Goal: Transaction & Acquisition: Book appointment/travel/reservation

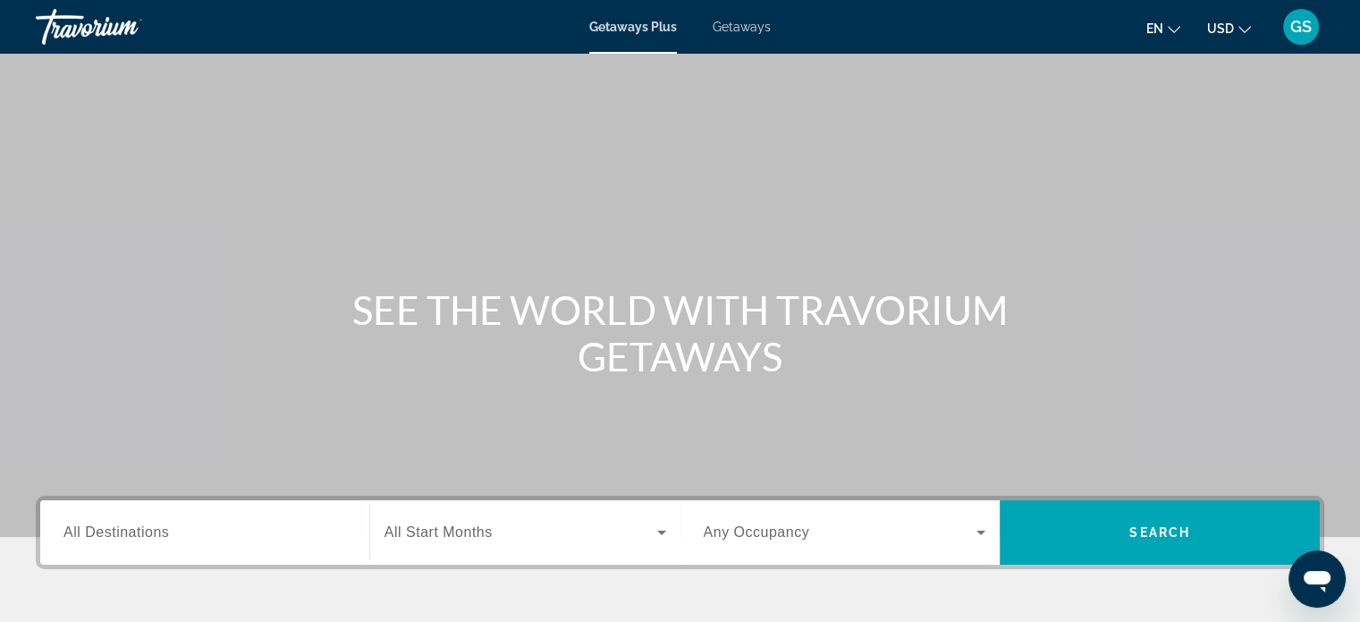
click at [744, 22] on span "Getaways" at bounding box center [742, 27] width 58 height 14
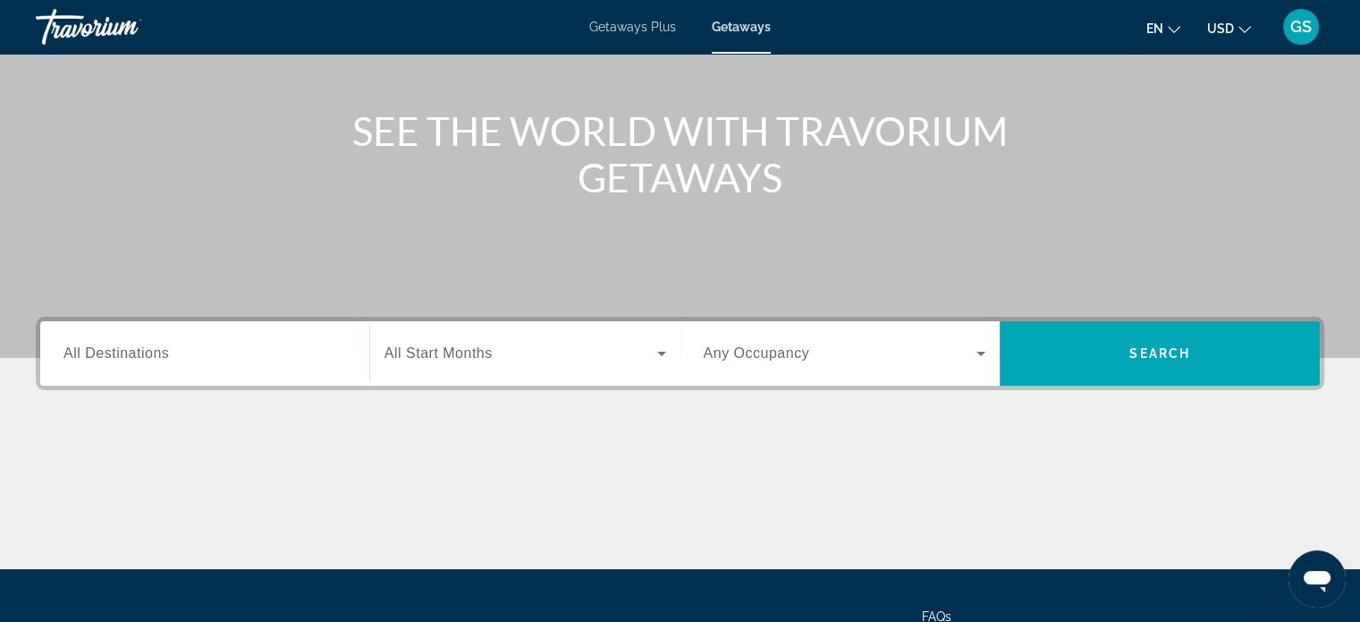
click at [221, 339] on div "Search widget" at bounding box center [205, 353] width 283 height 51
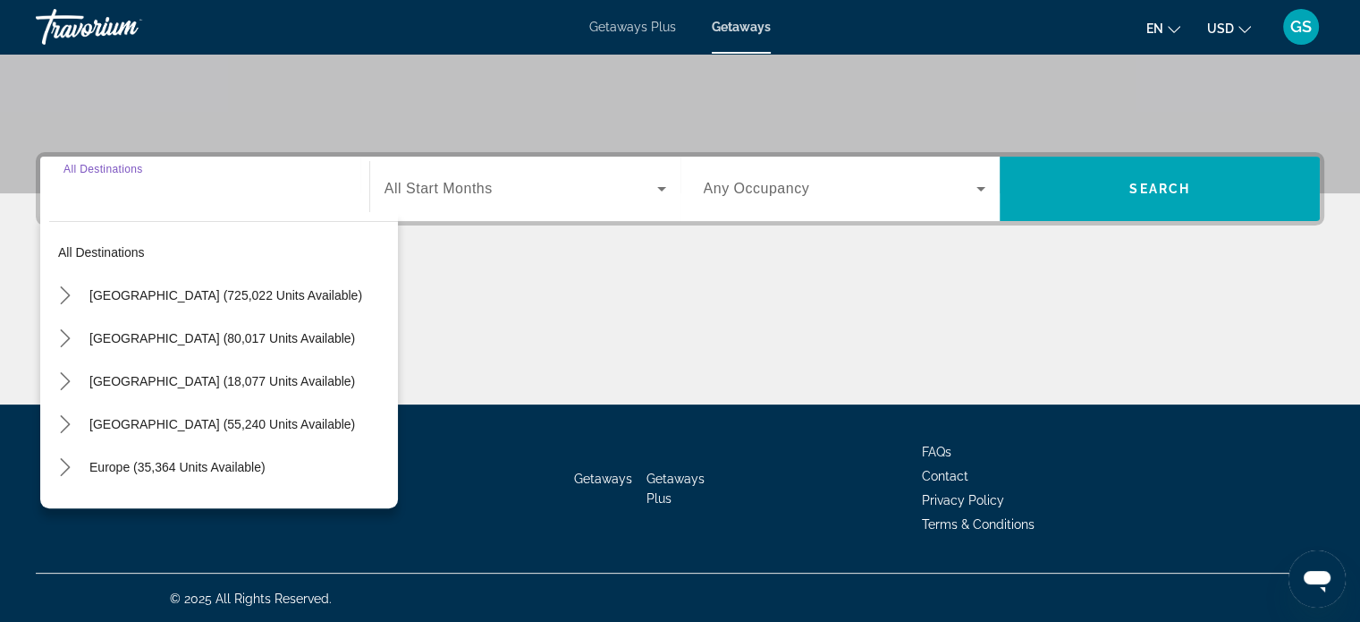
scroll to position [344, 0]
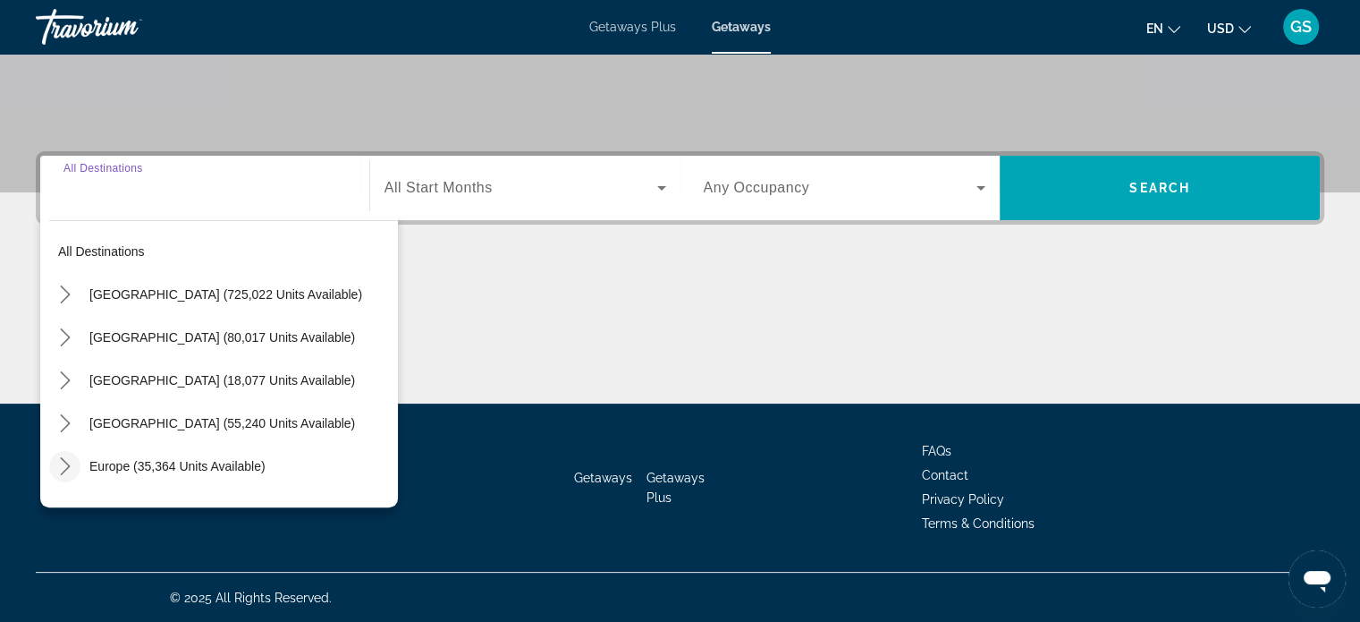
click at [61, 465] on icon "Toggle Europe (35,364 units available) submenu" at bounding box center [65, 466] width 18 height 18
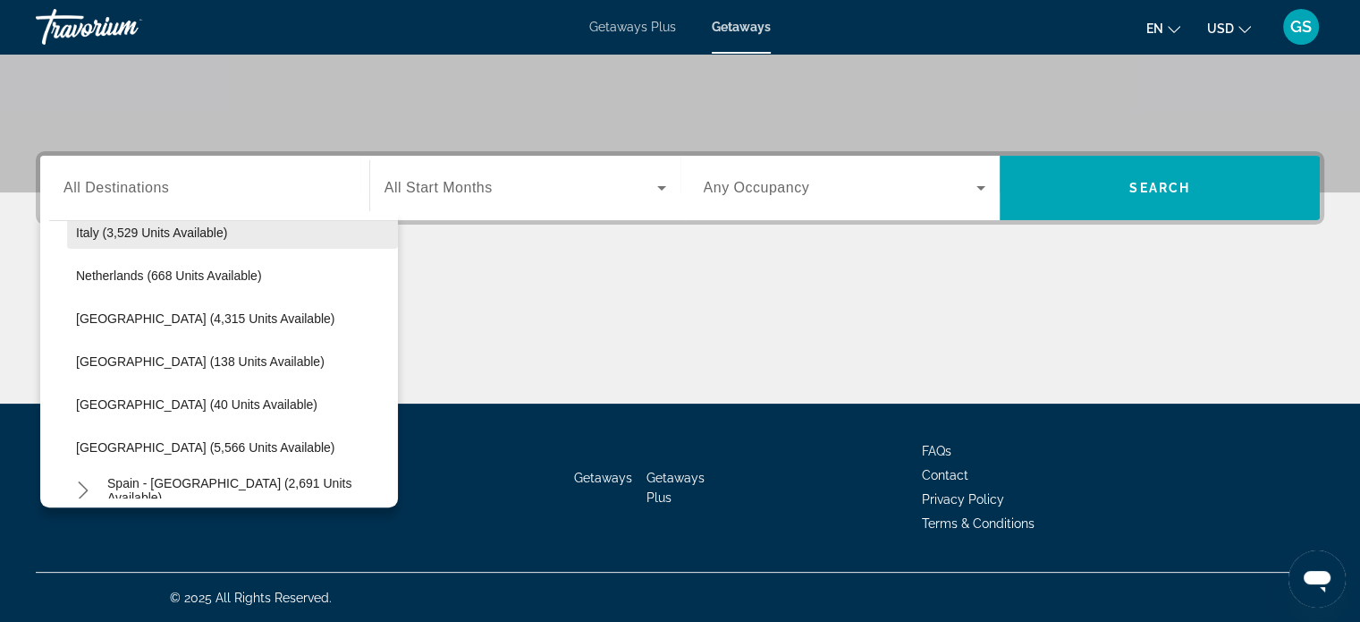
scroll to position [760, 0]
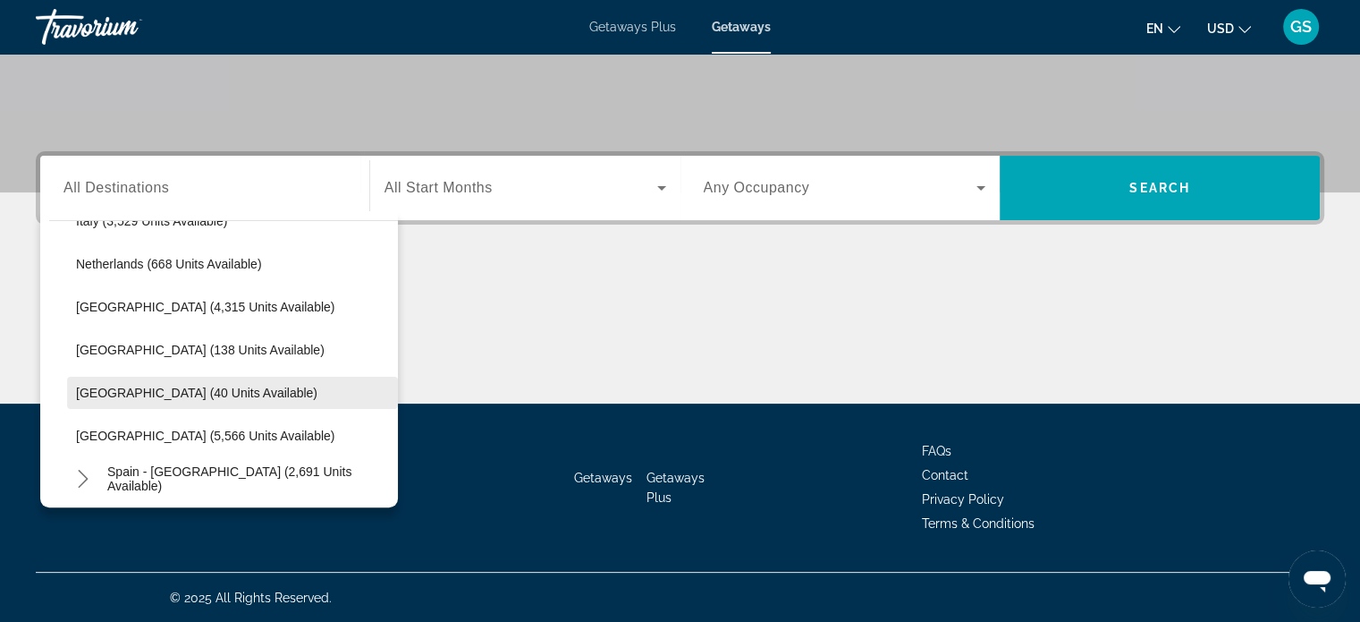
click at [198, 394] on span "Slovakia (40 units available)" at bounding box center [196, 392] width 241 height 14
type input "**********"
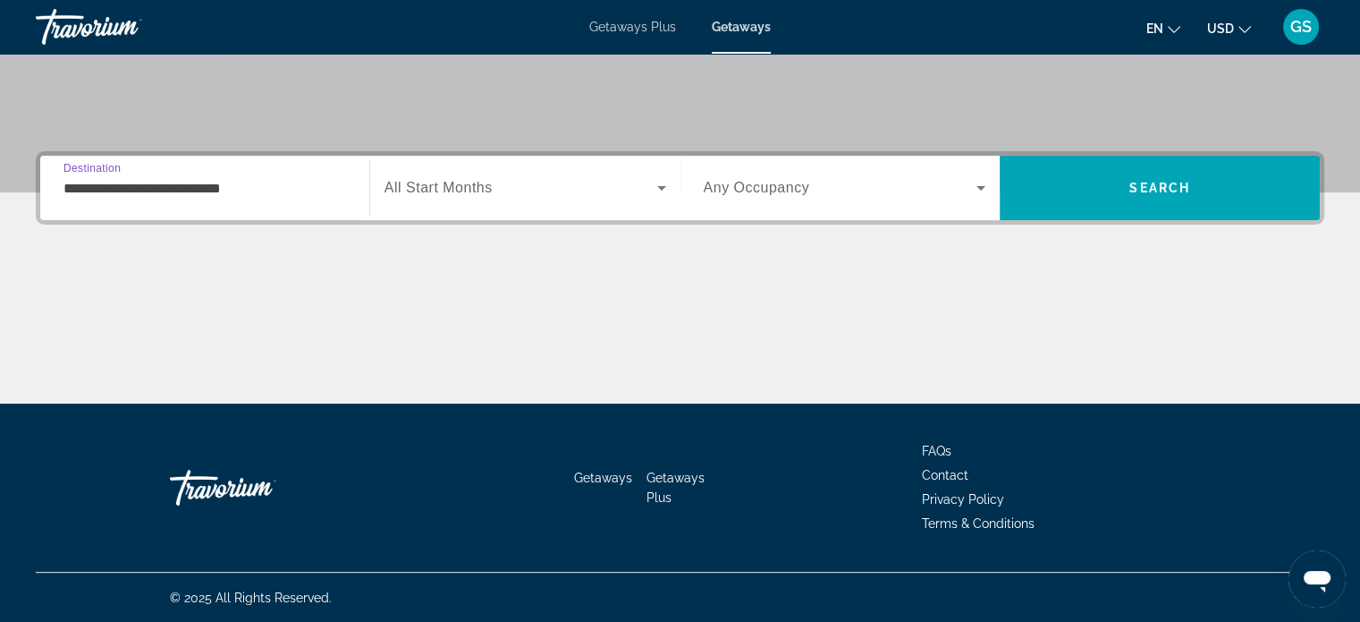
click at [494, 183] on span "Search widget" at bounding box center [521, 187] width 273 height 21
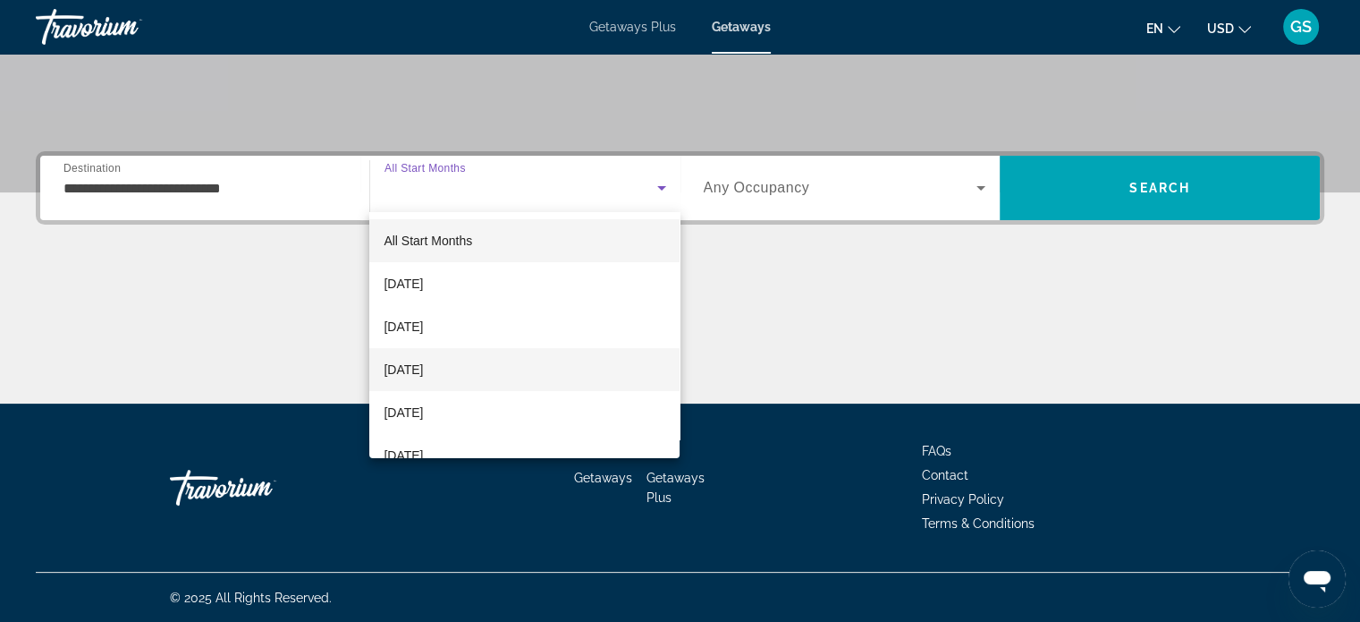
click at [485, 352] on mat-option "December 2025" at bounding box center [524, 369] width 310 height 43
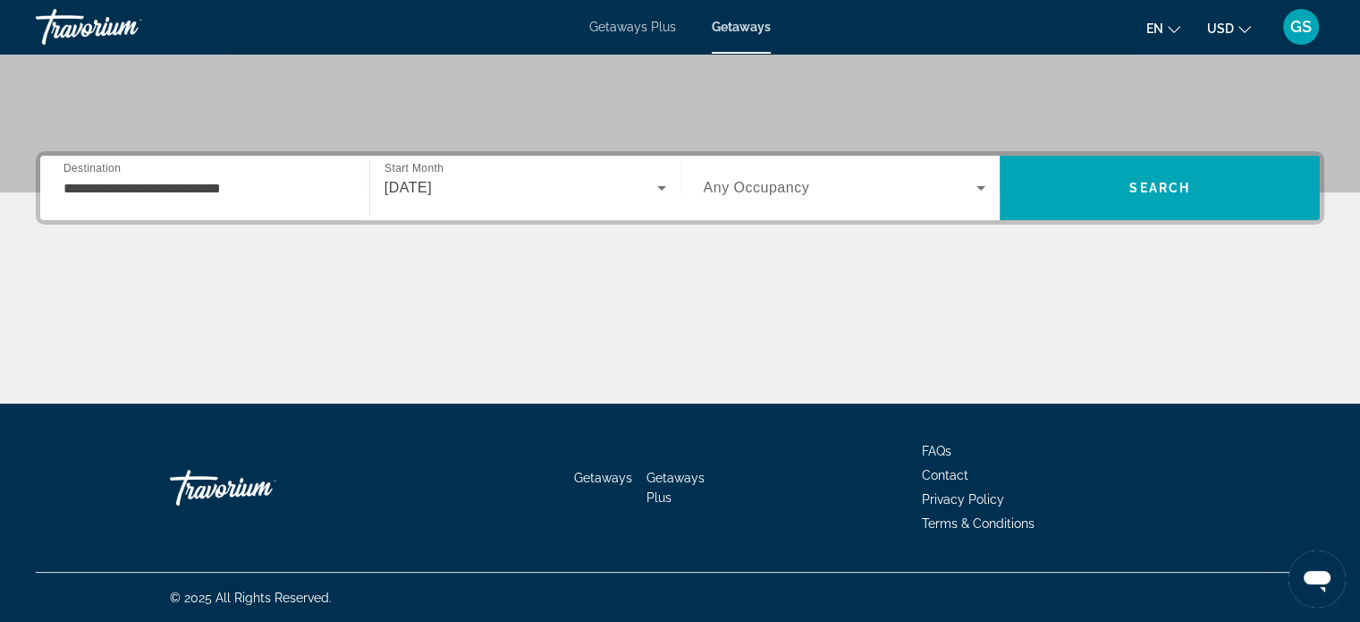
click at [851, 174] on div "Search widget" at bounding box center [845, 188] width 283 height 50
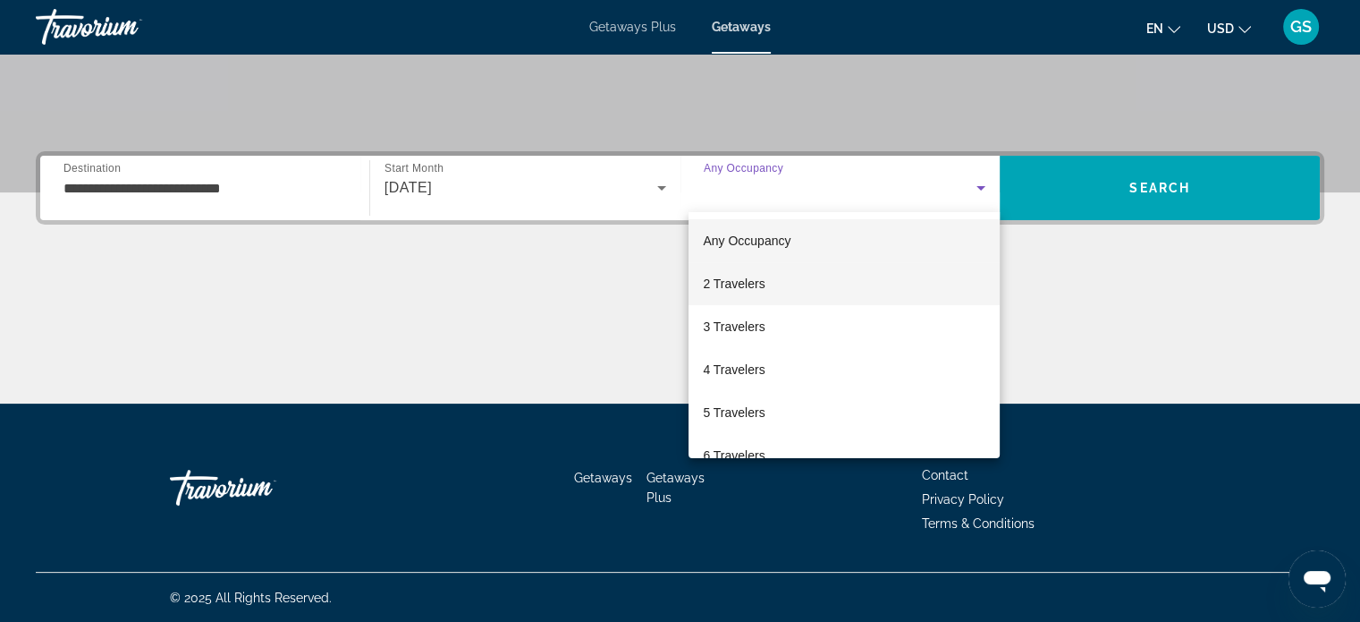
click at [855, 284] on mat-option "2 Travelers" at bounding box center [844, 283] width 311 height 43
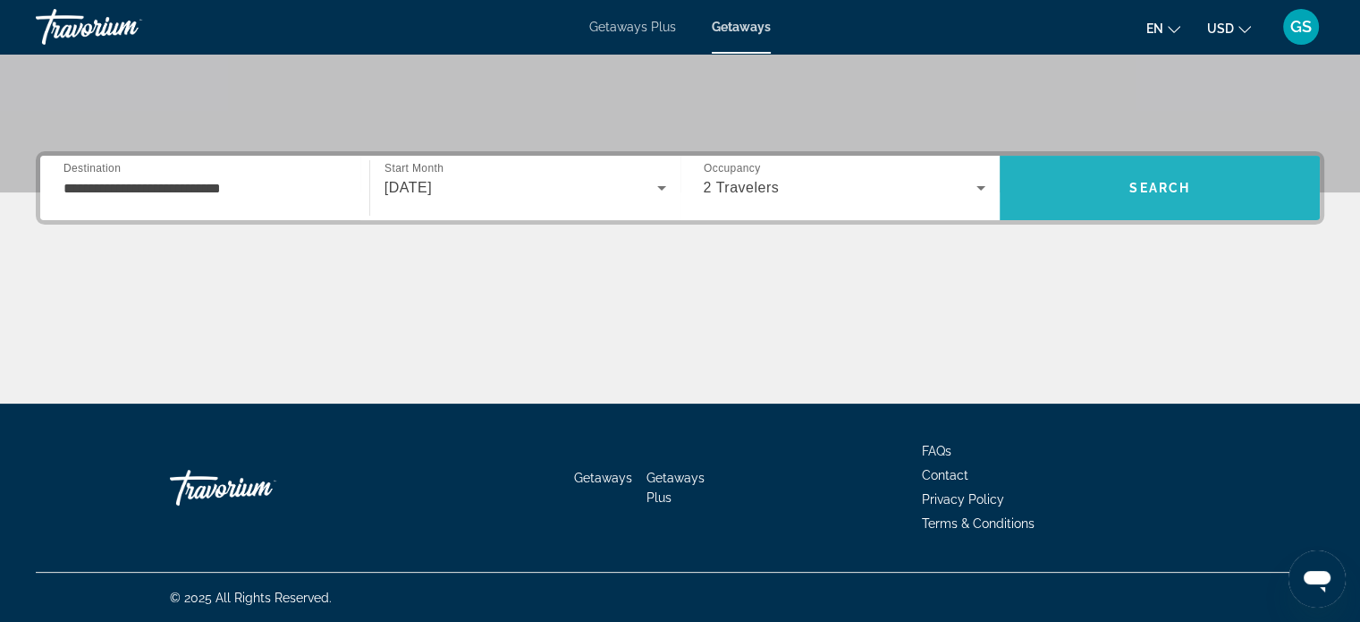
click at [1163, 198] on span "Search" at bounding box center [1160, 187] width 320 height 43
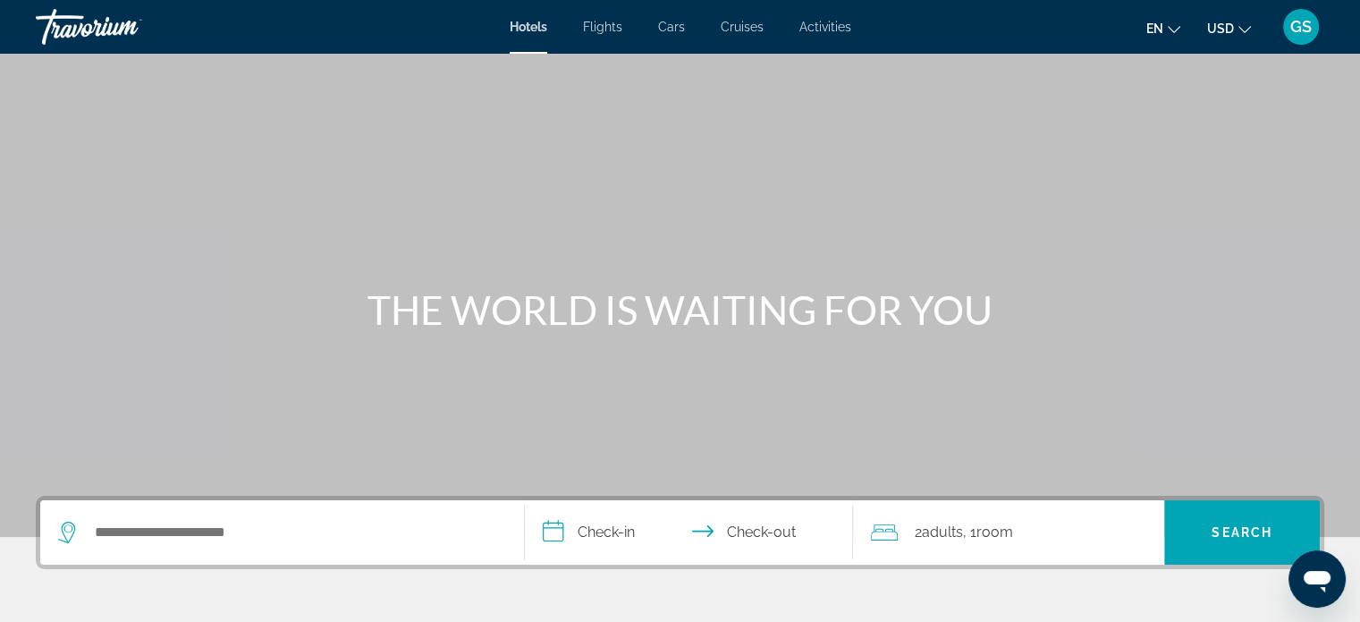
scroll to position [89, 0]
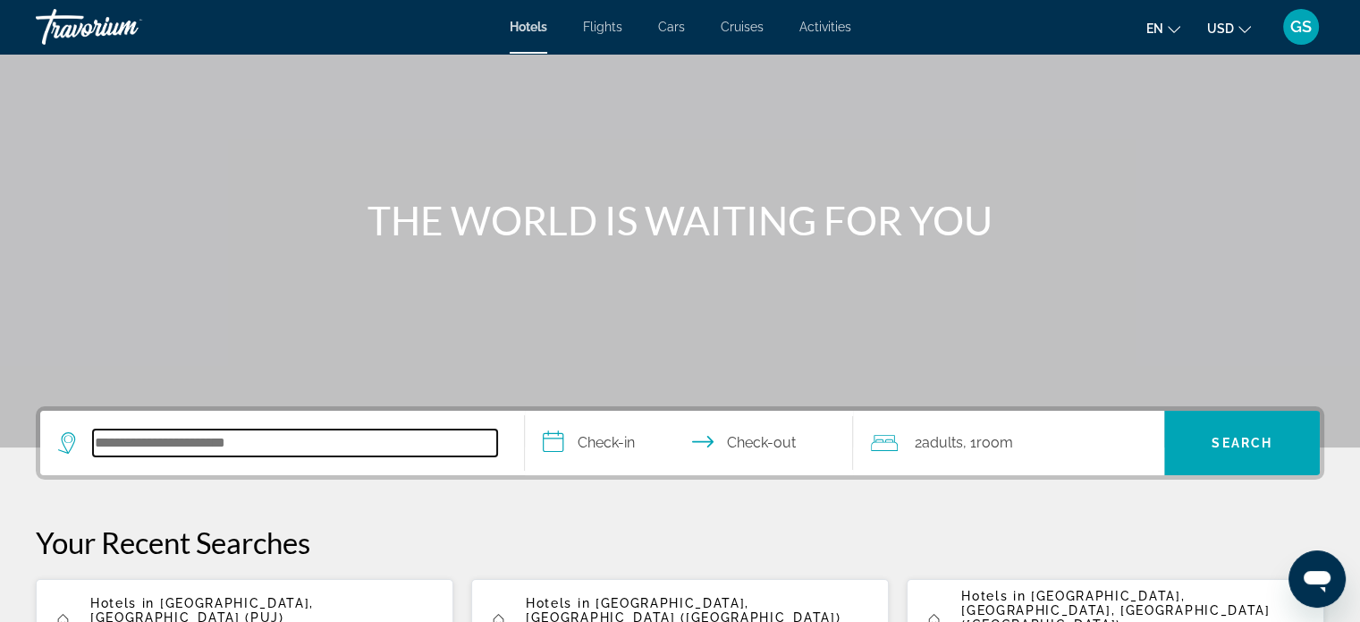
click at [100, 434] on input "Search hotel destination" at bounding box center [295, 442] width 404 height 27
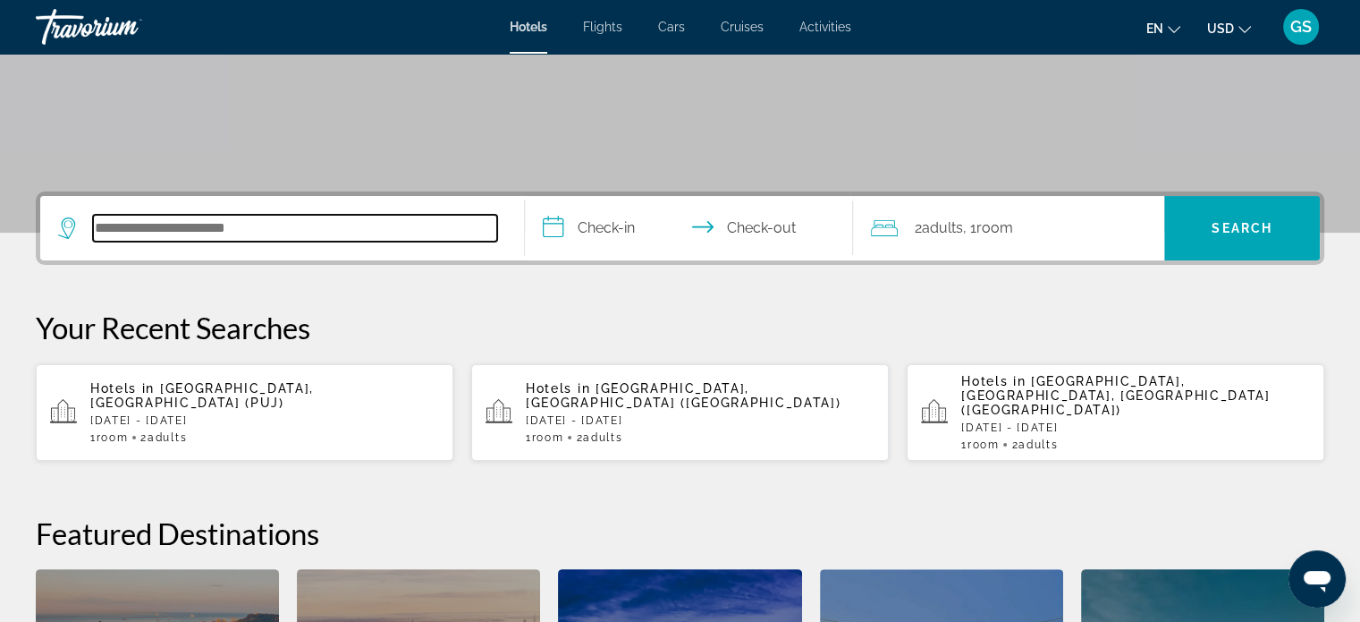
scroll to position [436, 0]
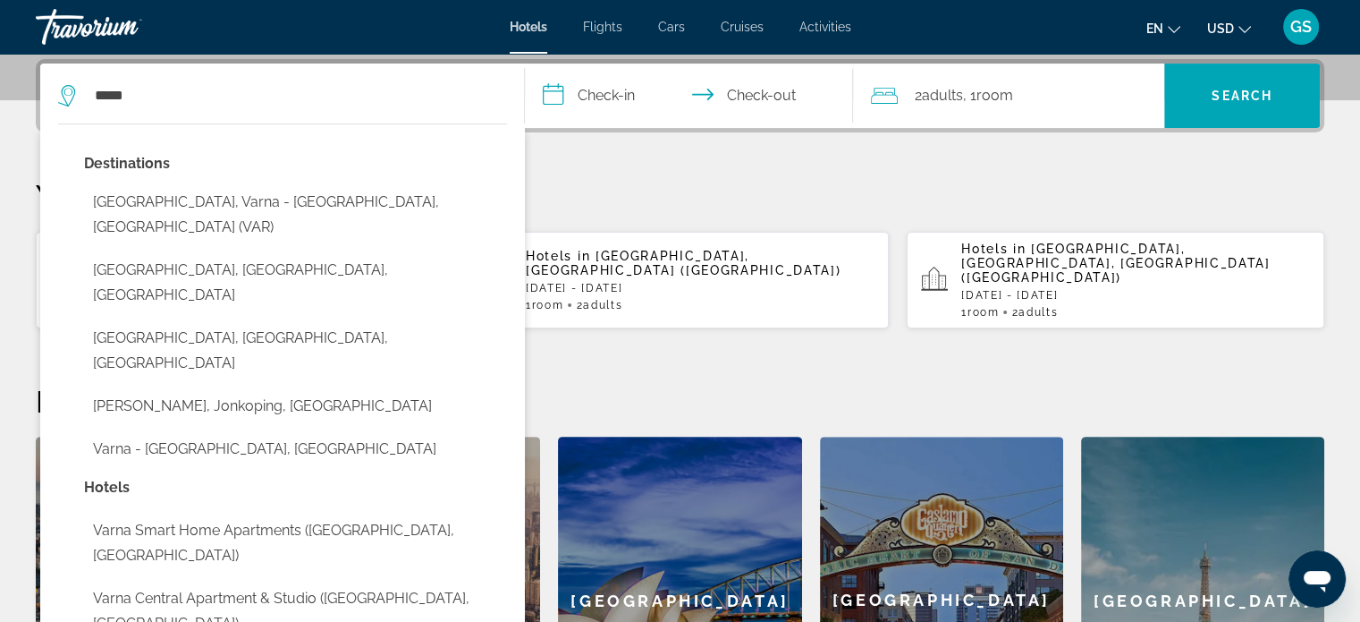
click at [248, 191] on button "[GEOGRAPHIC_DATA], Varna - [GEOGRAPHIC_DATA], [GEOGRAPHIC_DATA] (VAR)" at bounding box center [295, 214] width 423 height 59
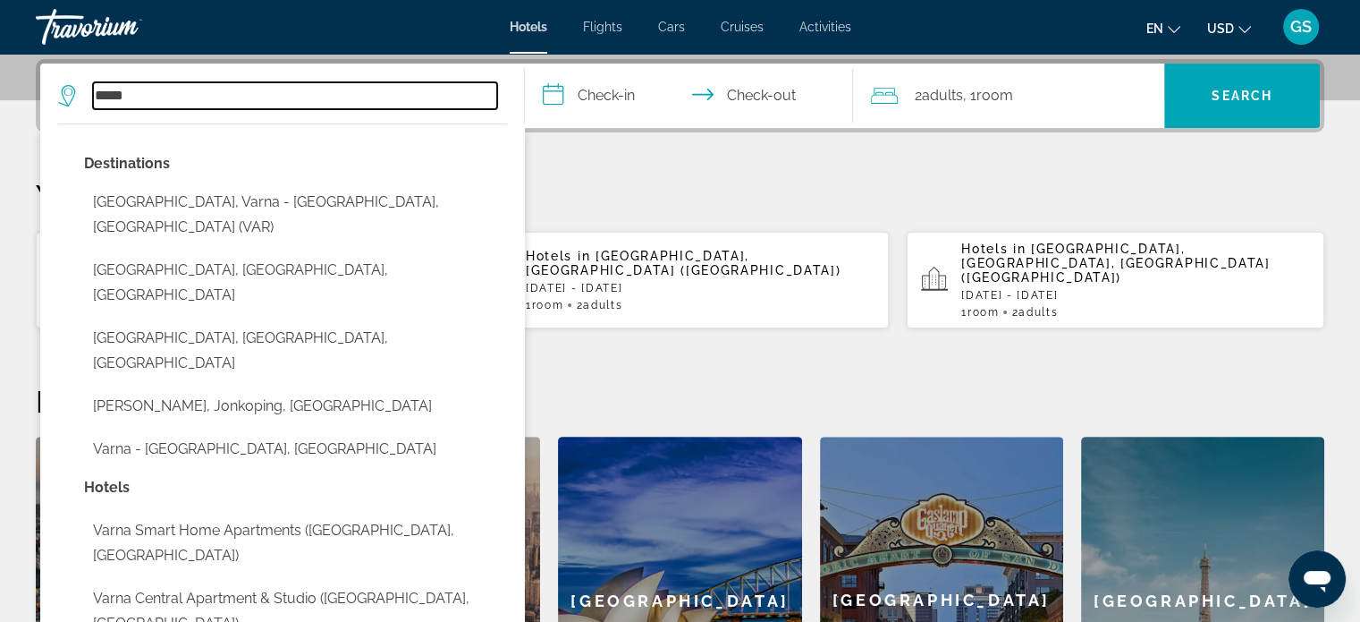
type input "**********"
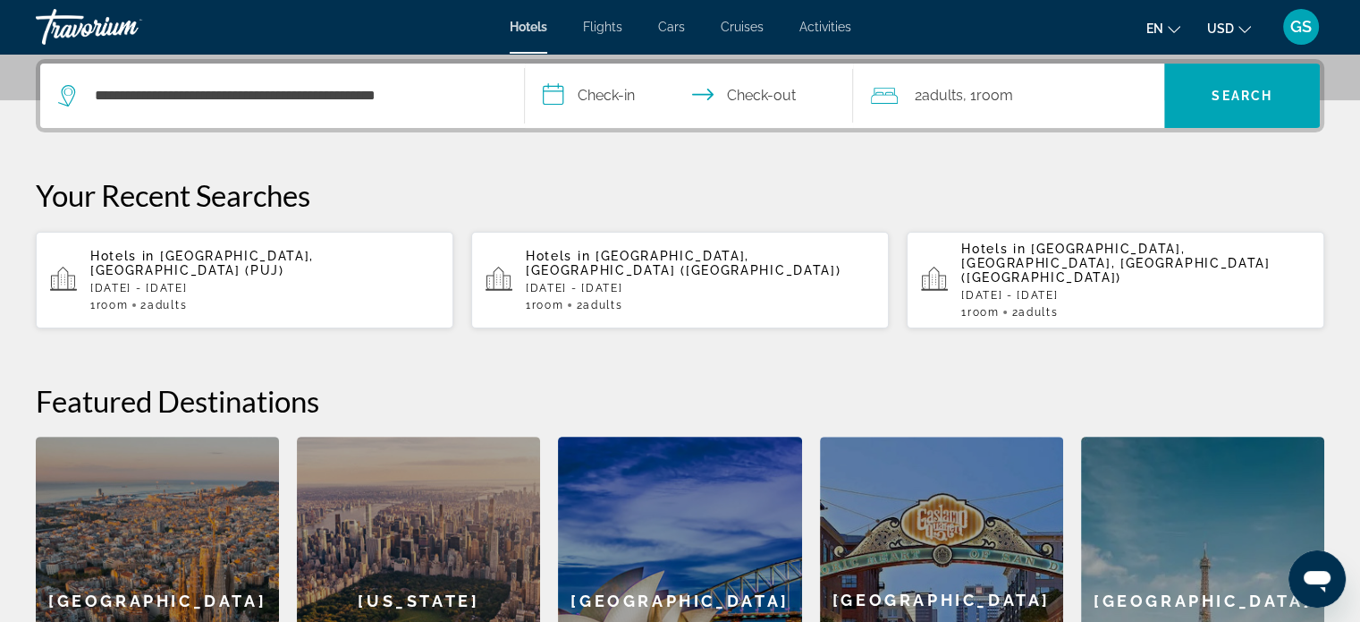
click at [599, 94] on input "**********" at bounding box center [693, 99] width 336 height 70
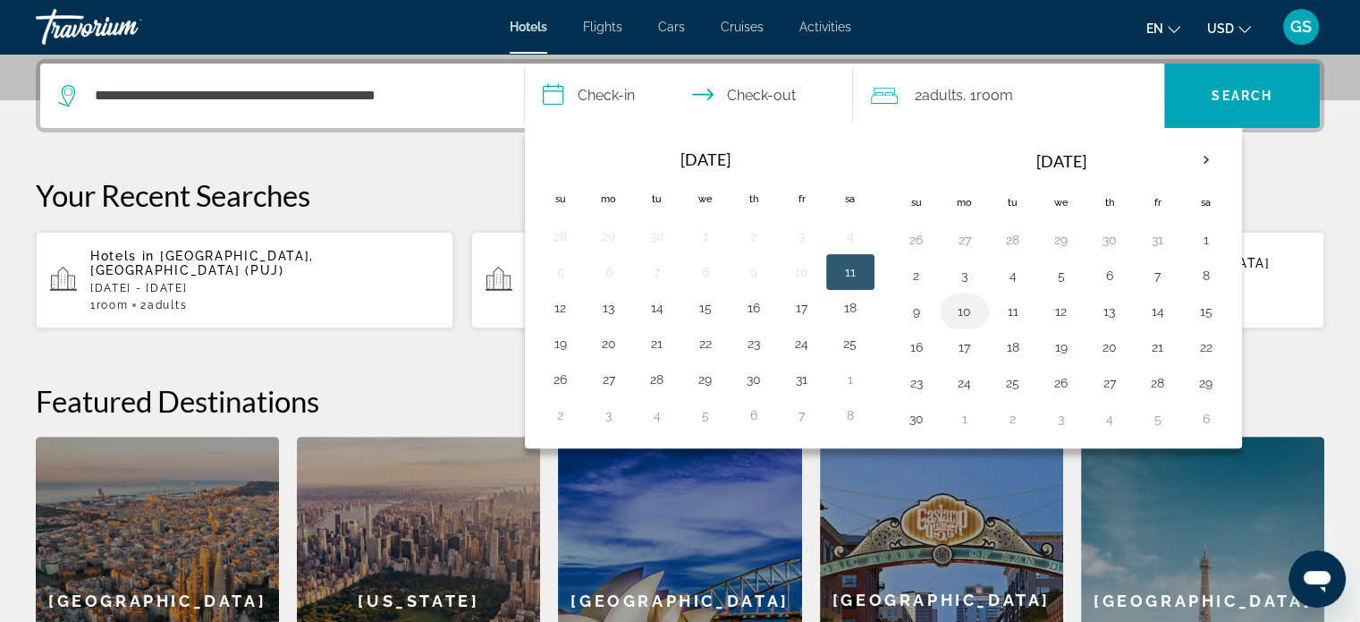
click at [970, 303] on button "10" at bounding box center [965, 311] width 29 height 25
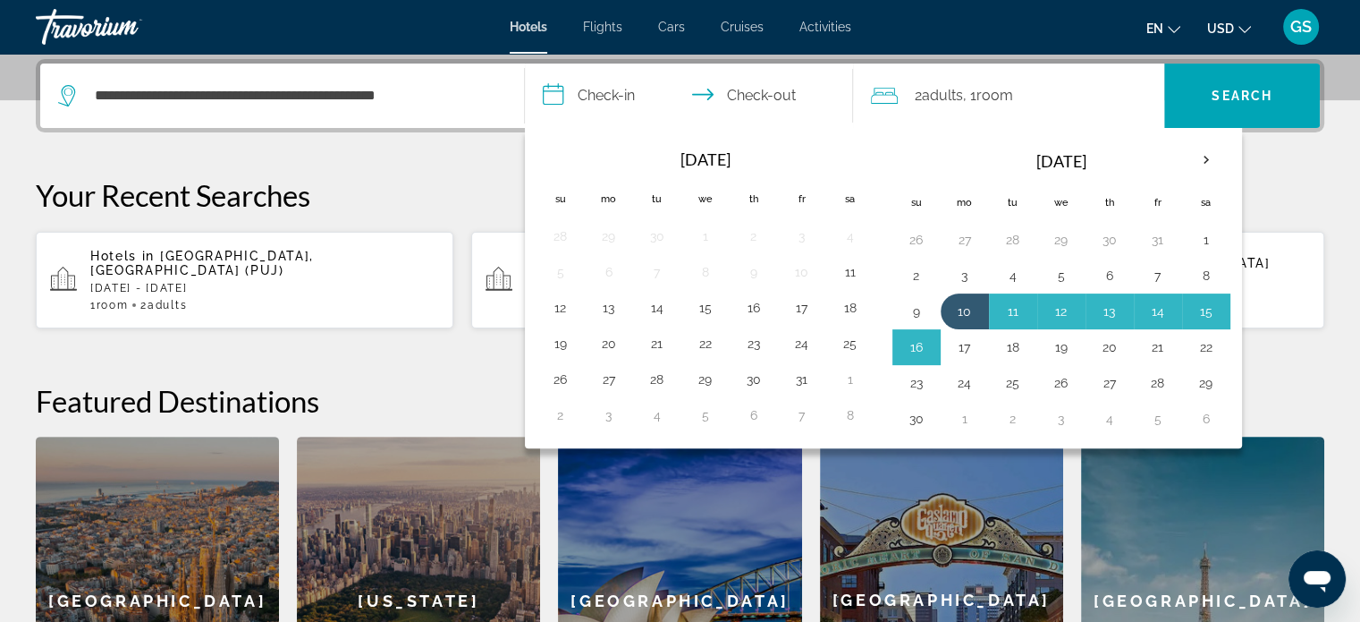
click at [967, 339] on button "17" at bounding box center [965, 347] width 29 height 25
type input "**********"
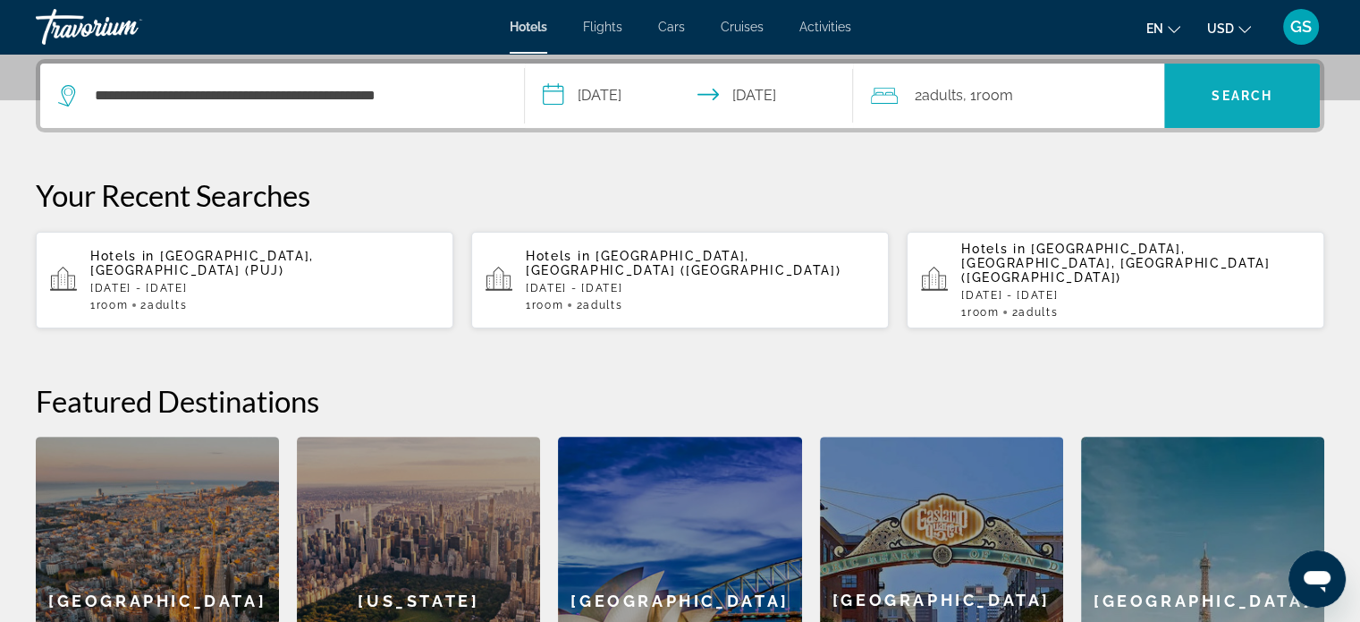
click at [1173, 107] on span "Search" at bounding box center [1243, 95] width 156 height 43
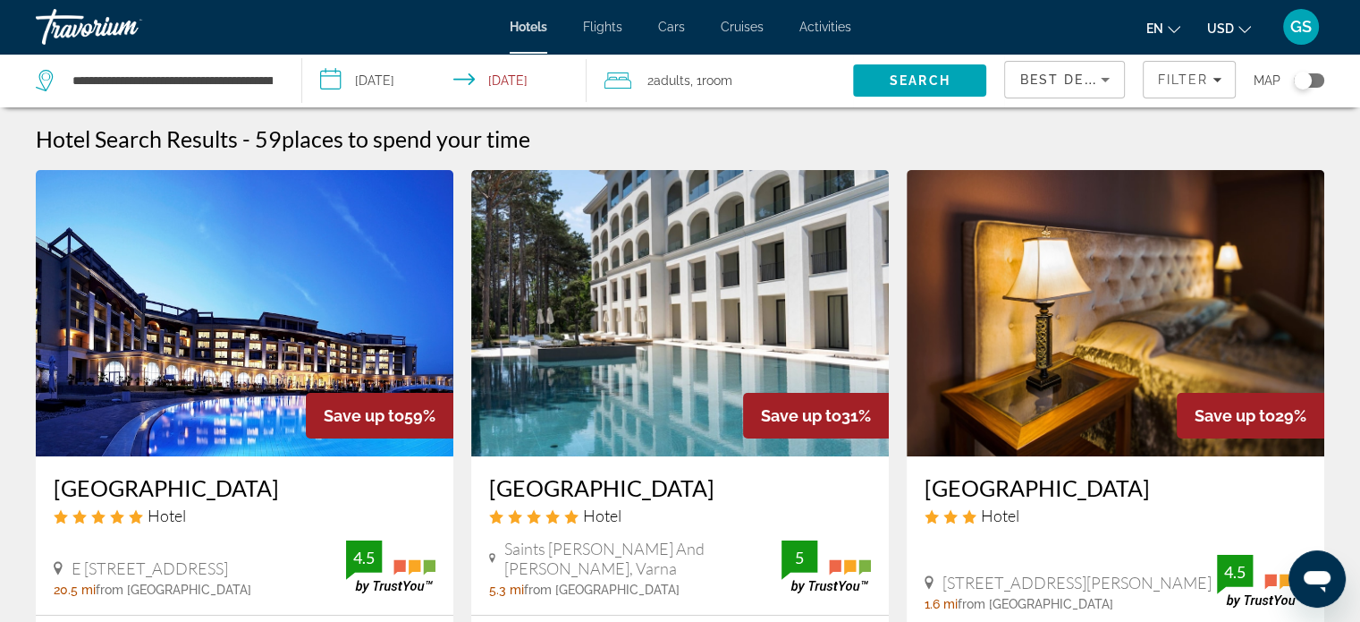
click at [481, 74] on input "**********" at bounding box center [448, 83] width 292 height 59
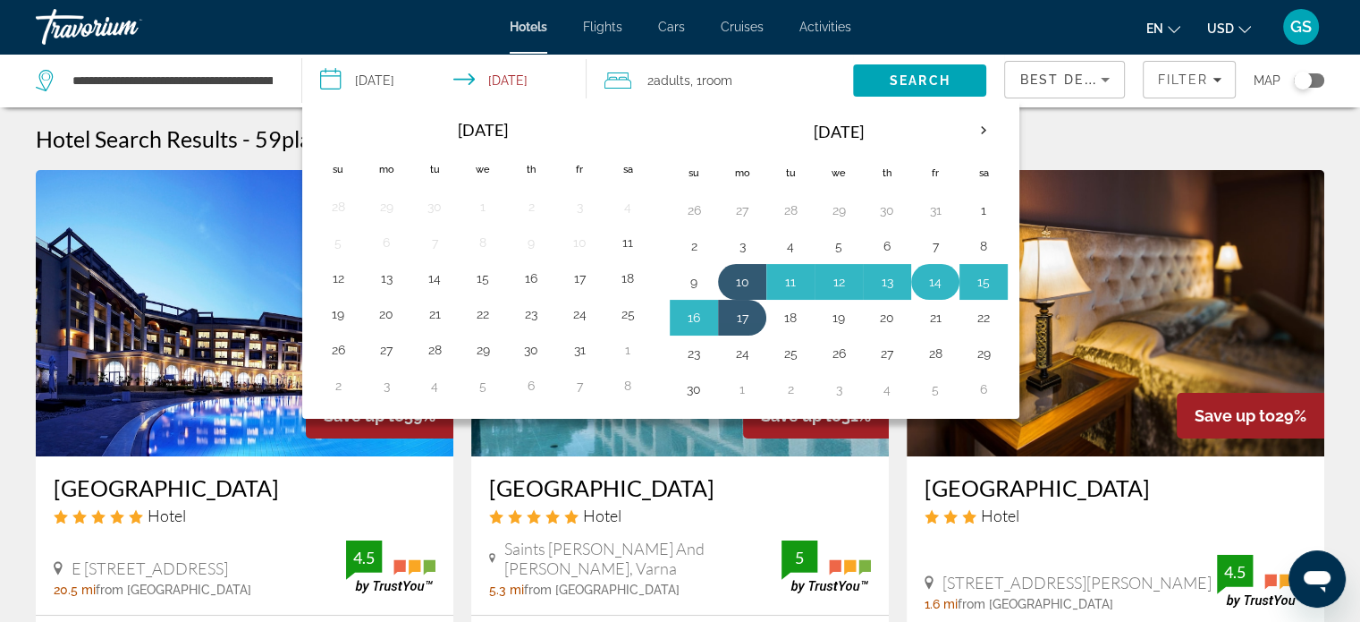
click at [913, 280] on td "14" at bounding box center [935, 282] width 48 height 36
click at [923, 279] on button "14" at bounding box center [935, 281] width 29 height 25
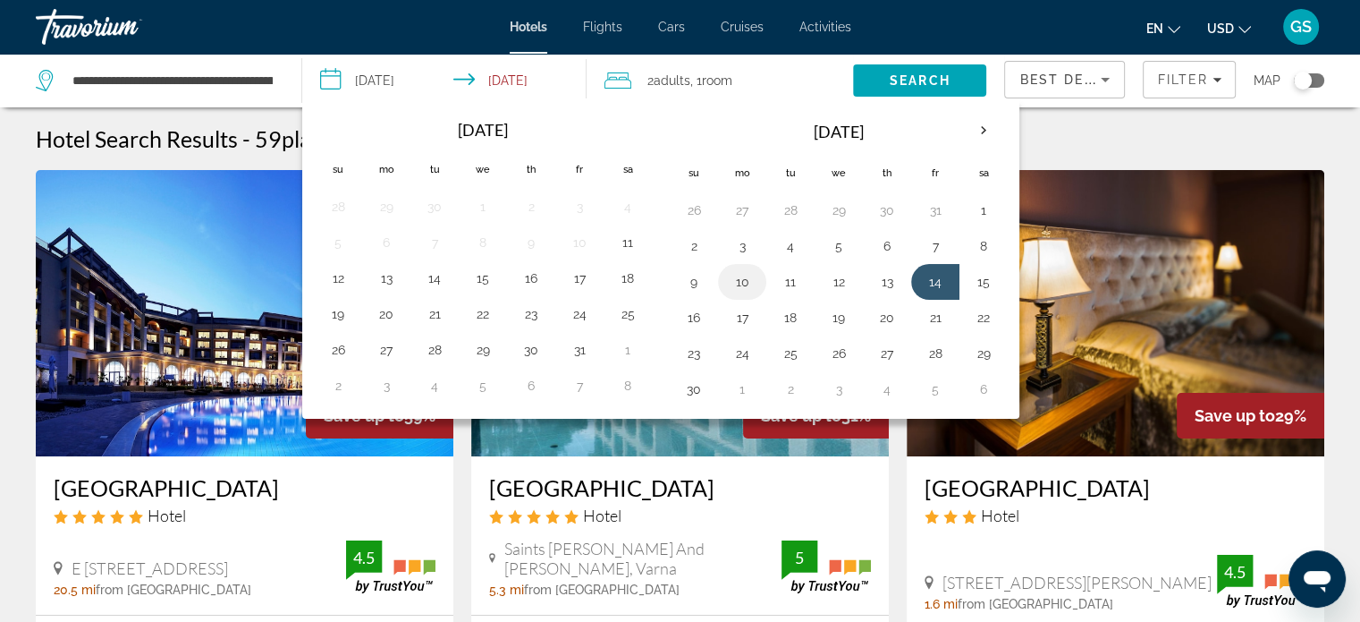
click at [746, 287] on button "10" at bounding box center [742, 281] width 29 height 25
type input "**********"
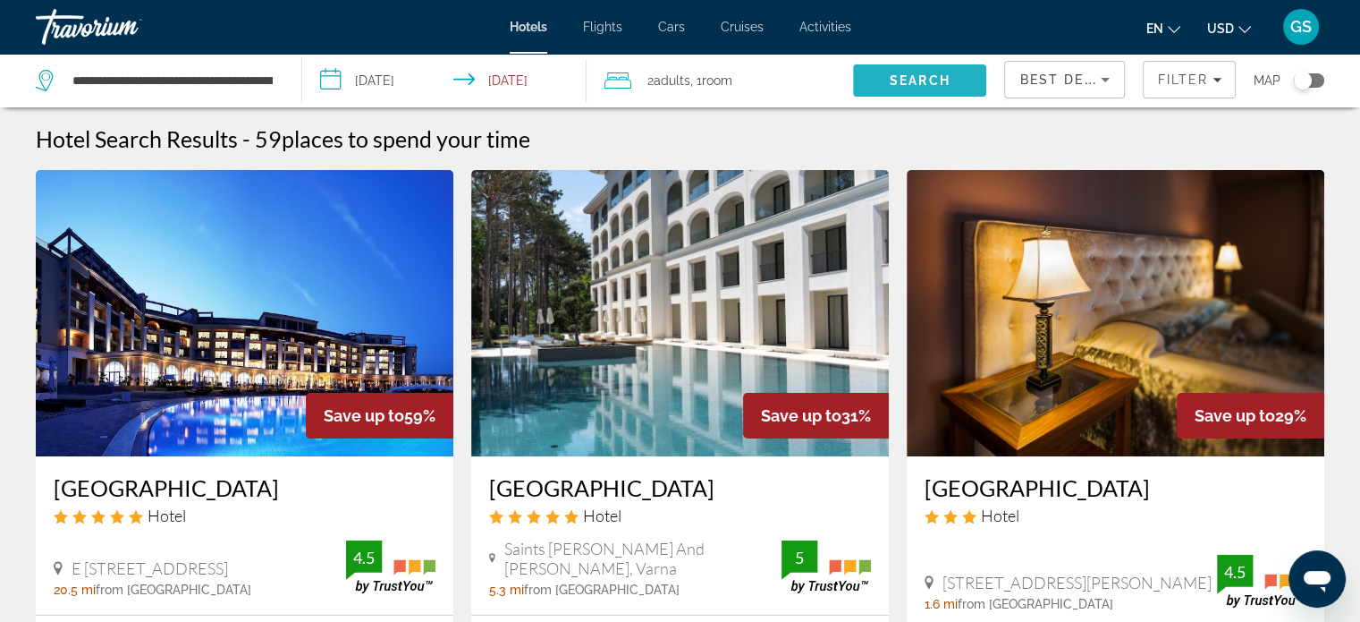
click at [916, 76] on span "Search" at bounding box center [920, 80] width 61 height 14
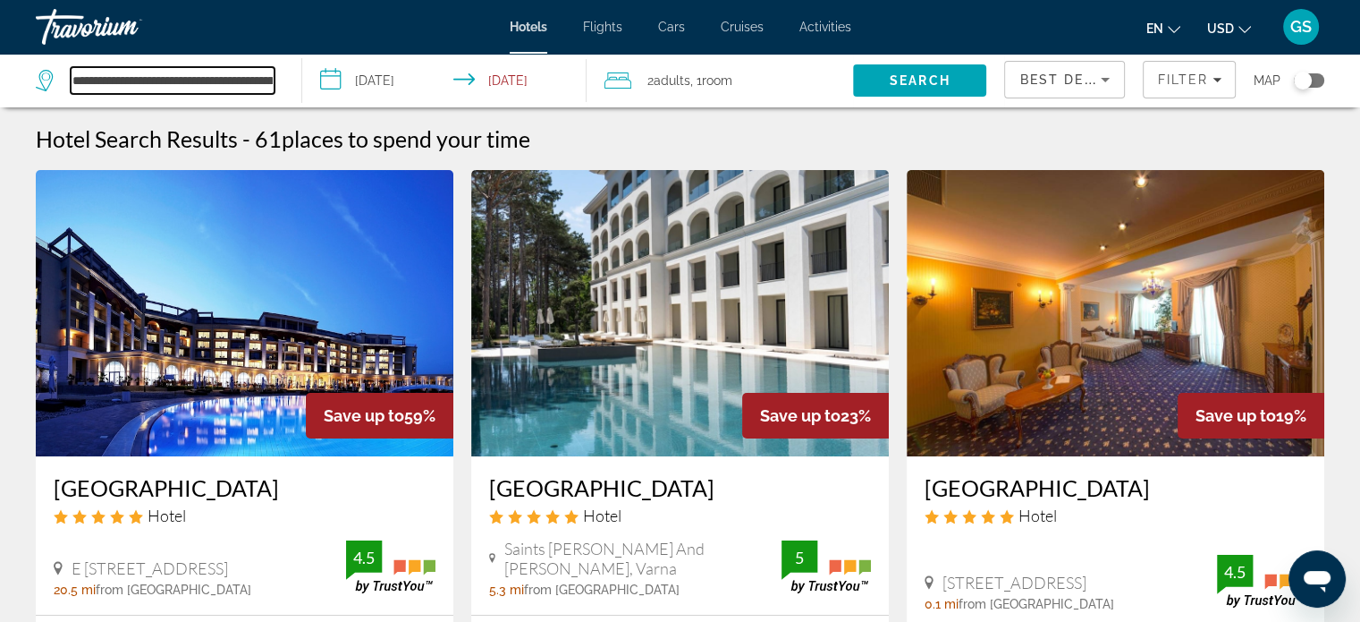
click at [135, 89] on input "**********" at bounding box center [173, 80] width 204 height 27
drag, startPoint x: 265, startPoint y: 80, endPoint x: 0, endPoint y: 98, distance: 265.4
click at [0, 98] on app-destination-search "**********" at bounding box center [151, 81] width 302 height 54
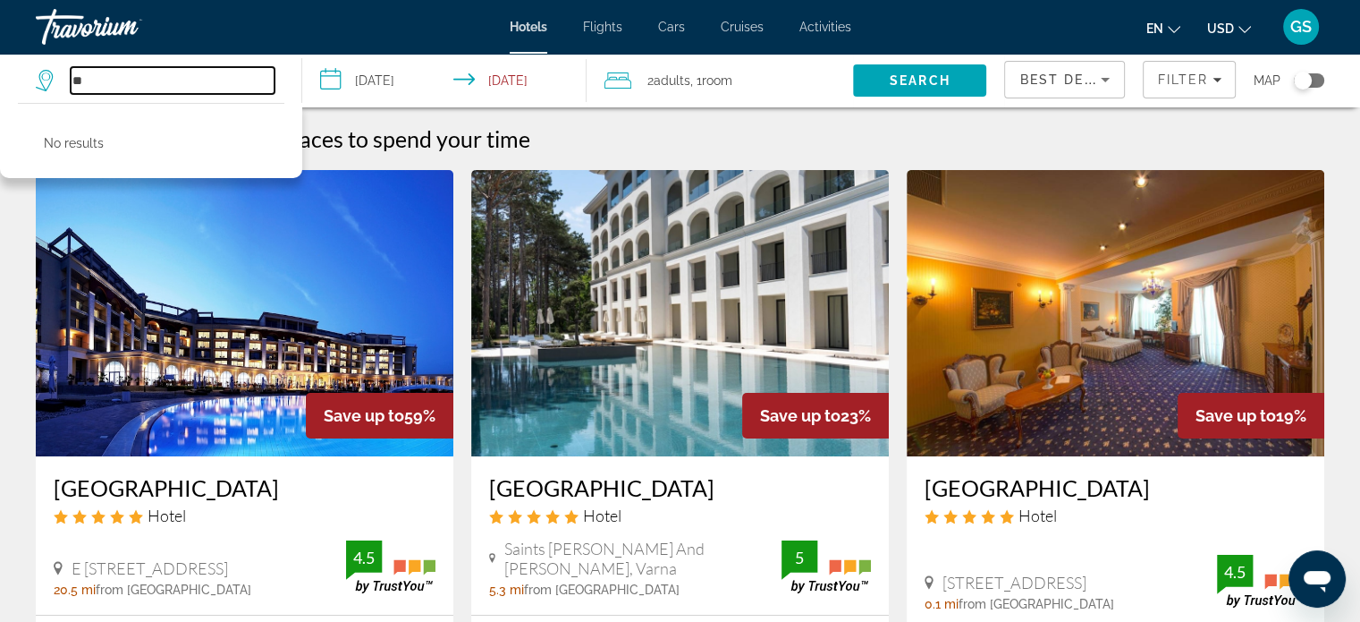
type input "*"
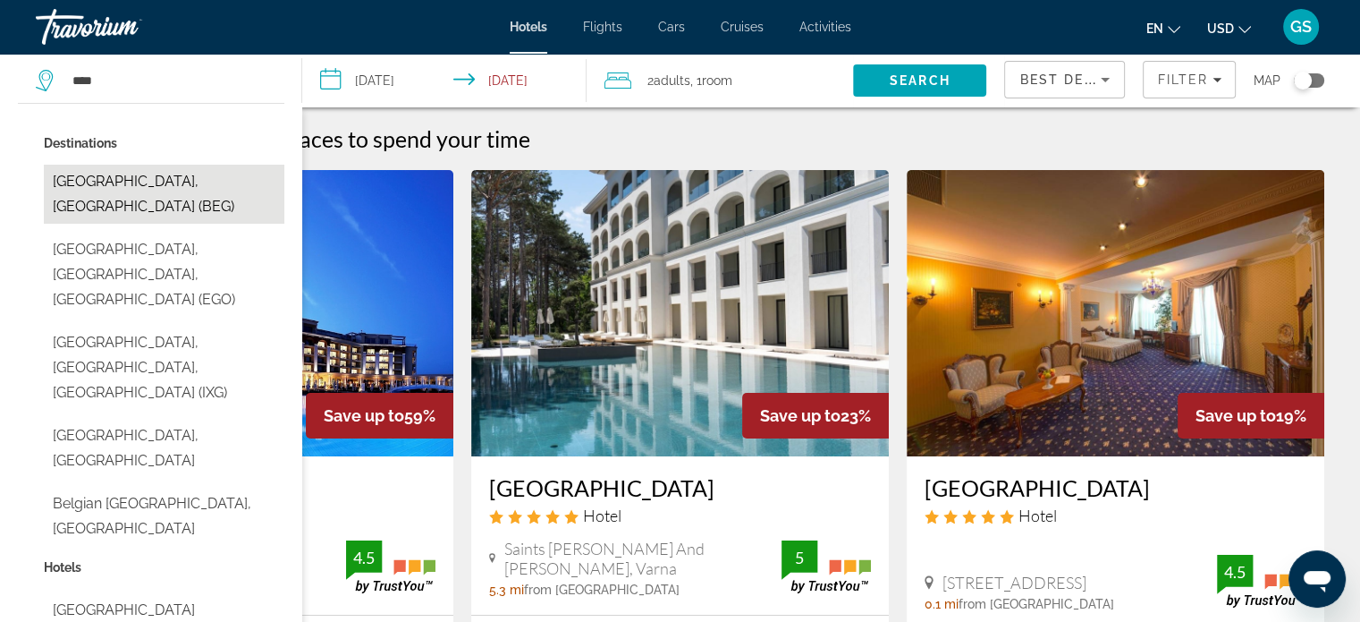
click at [208, 191] on button "[GEOGRAPHIC_DATA], [GEOGRAPHIC_DATA] (BEG)" at bounding box center [164, 194] width 241 height 59
type input "**********"
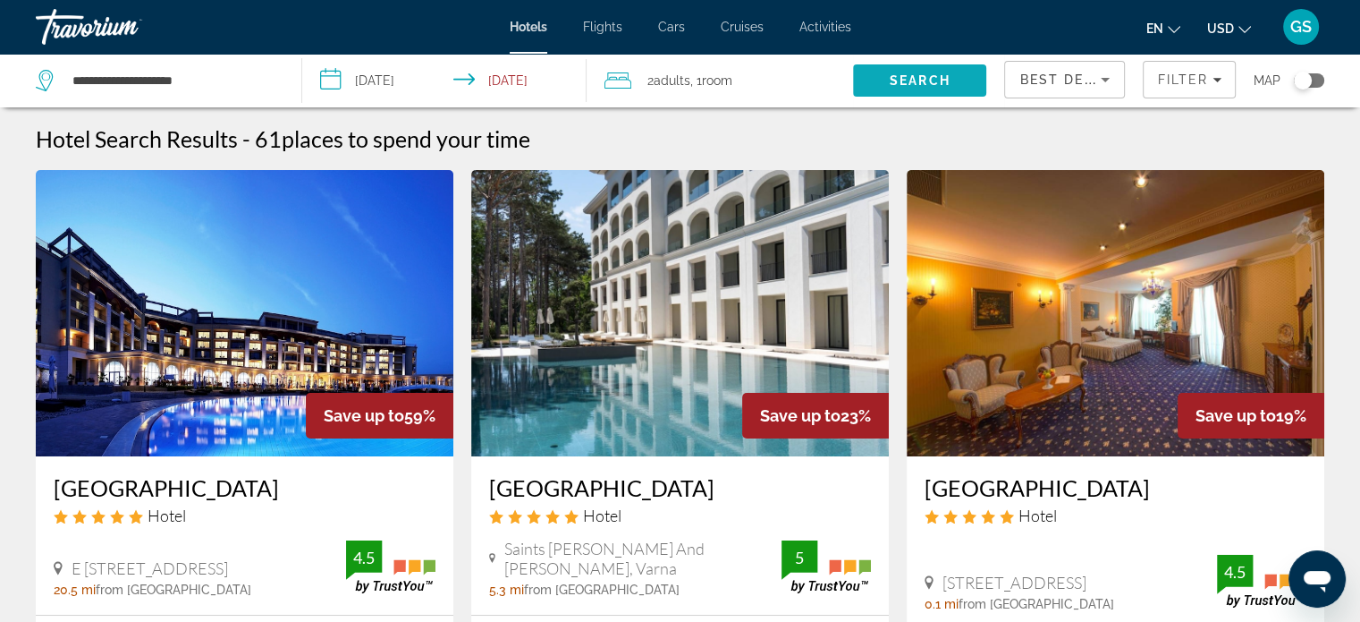
click at [919, 83] on span "Search" at bounding box center [920, 80] width 61 height 14
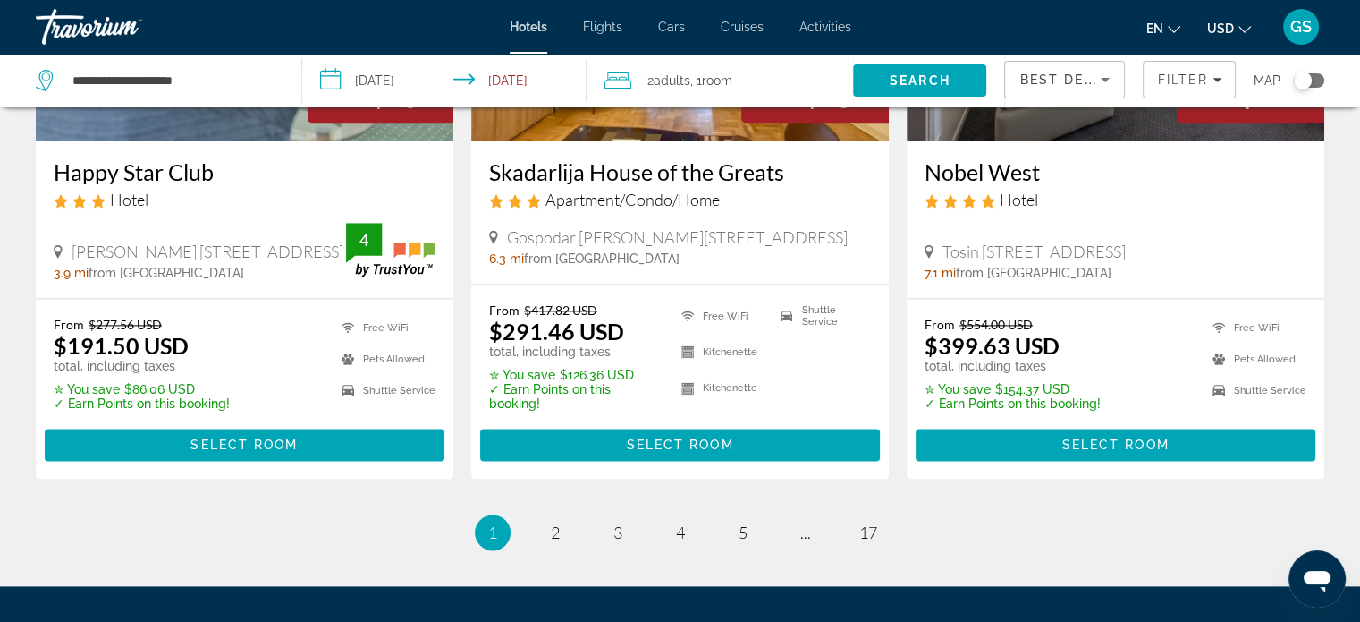
scroll to position [2326, 0]
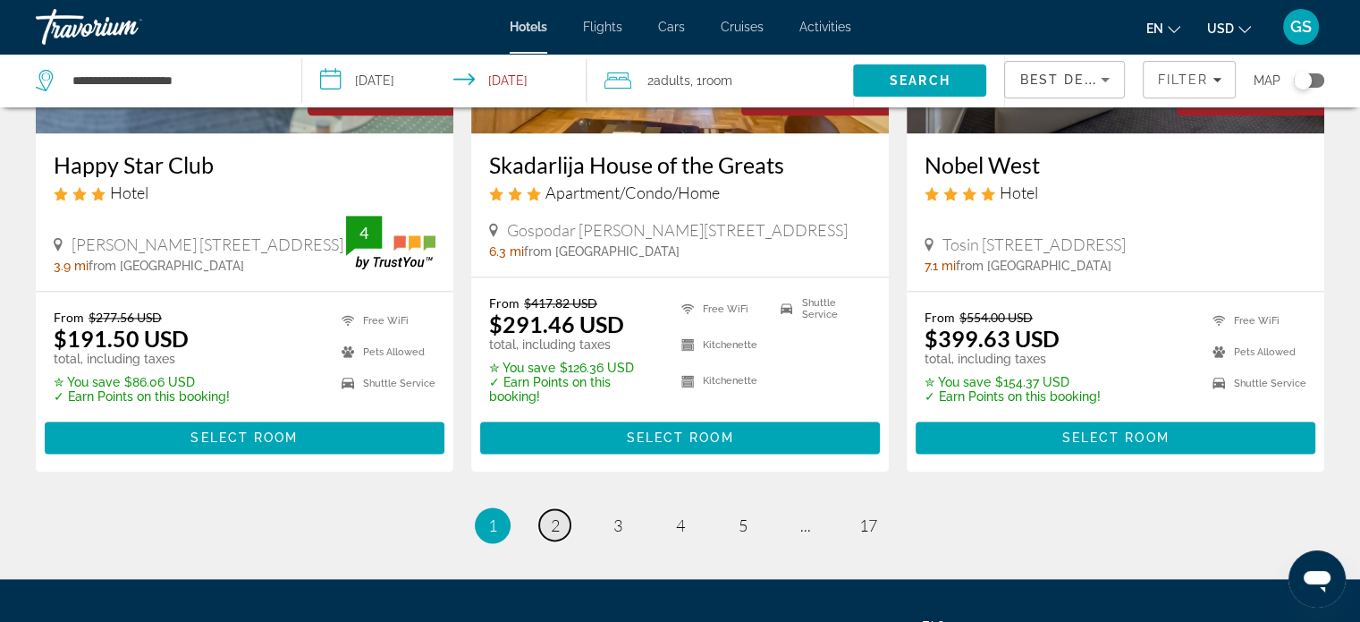
click at [554, 515] on span "2" at bounding box center [555, 525] width 9 height 20
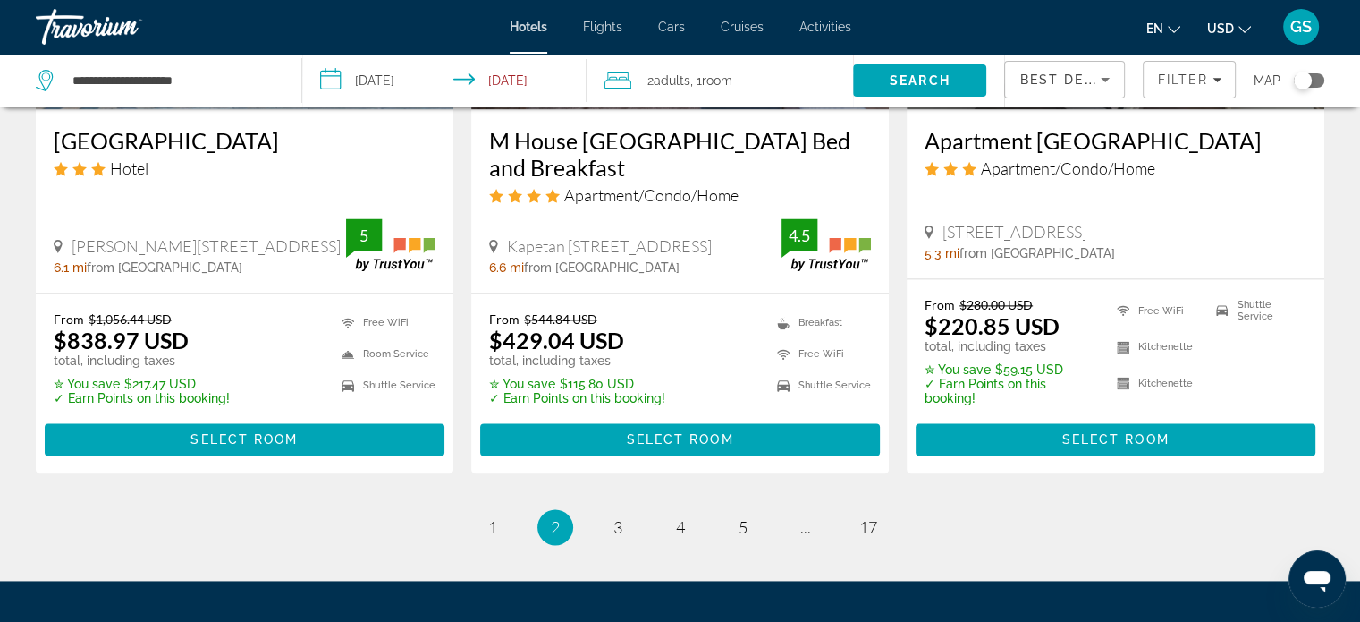
scroll to position [2504, 0]
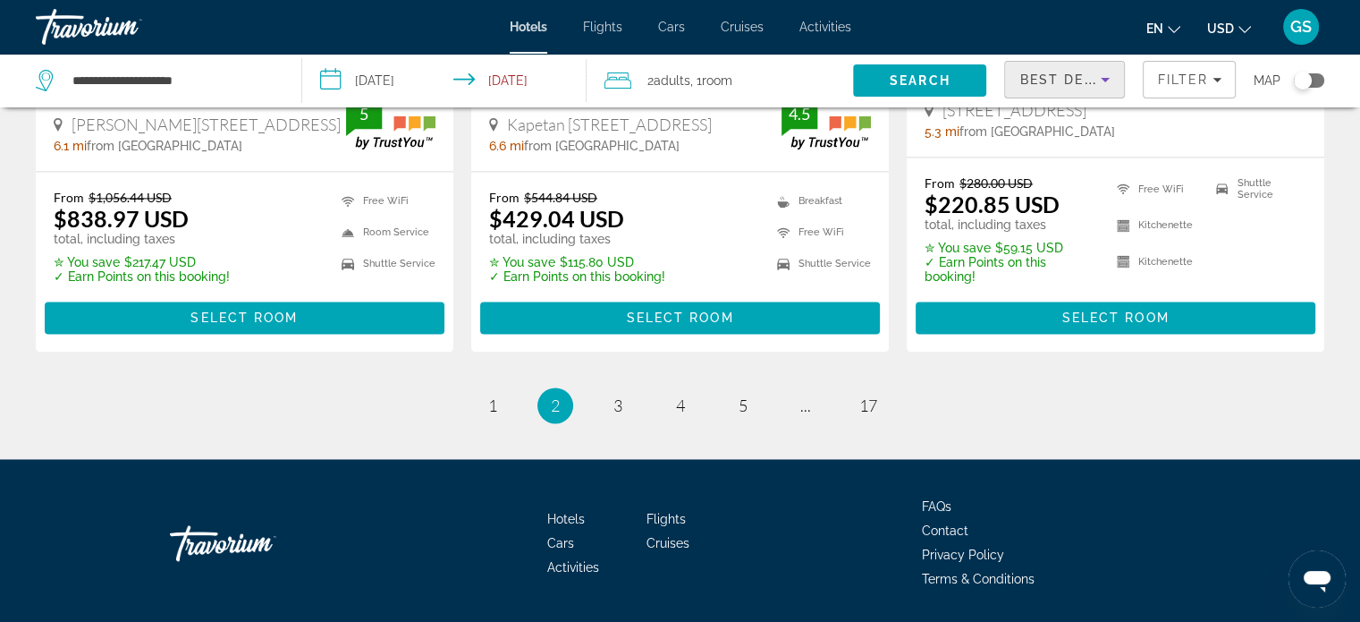
click at [1068, 85] on span "Best Deals" at bounding box center [1066, 79] width 93 height 14
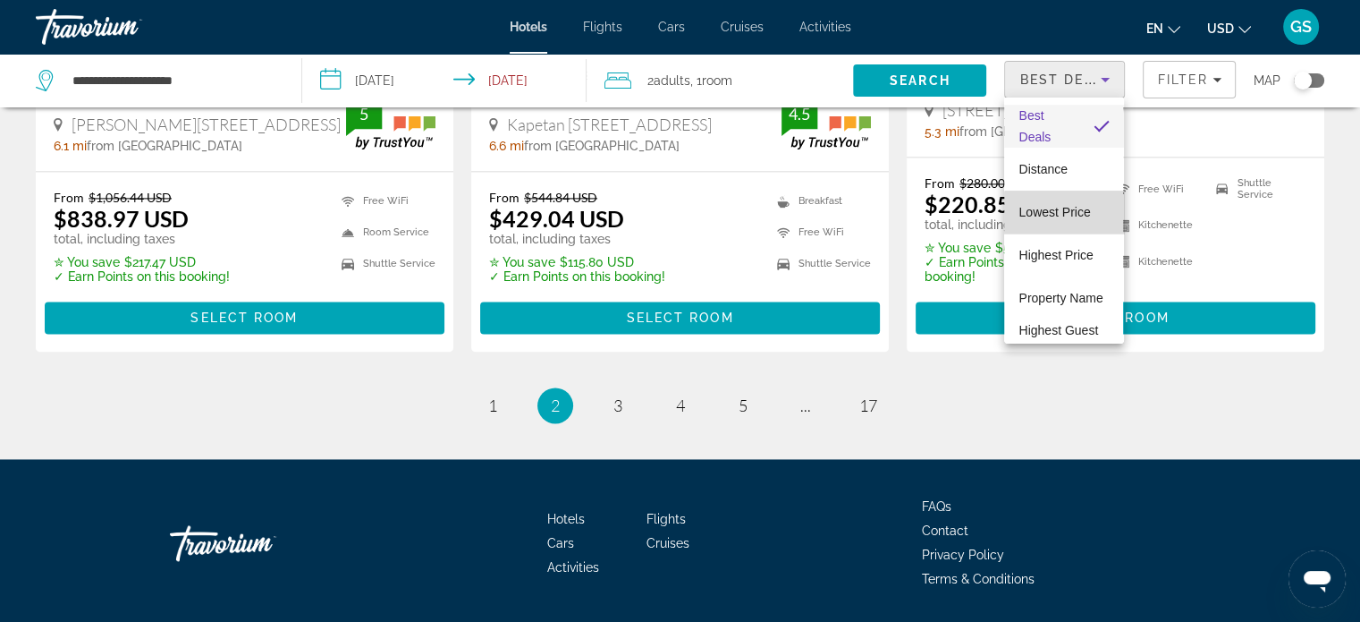
click at [1084, 219] on span "Lowest Price" at bounding box center [1055, 211] width 72 height 21
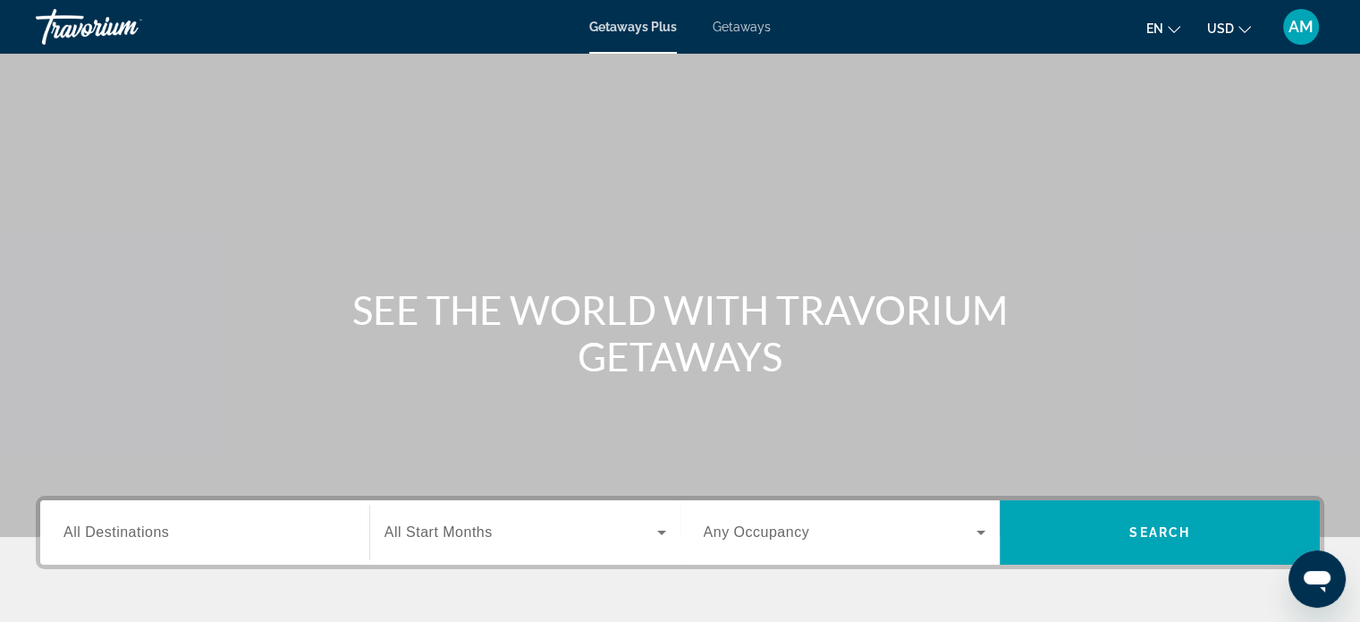
click at [742, 23] on span "Getaways" at bounding box center [742, 27] width 58 height 14
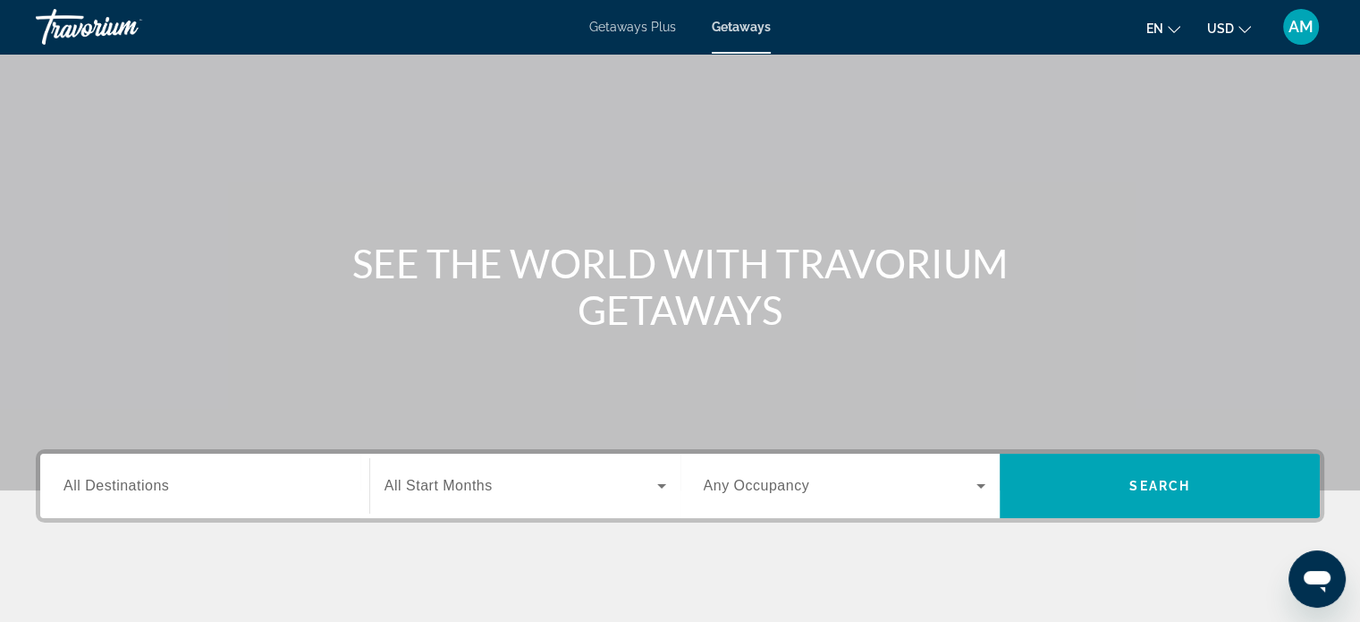
scroll to position [89, 0]
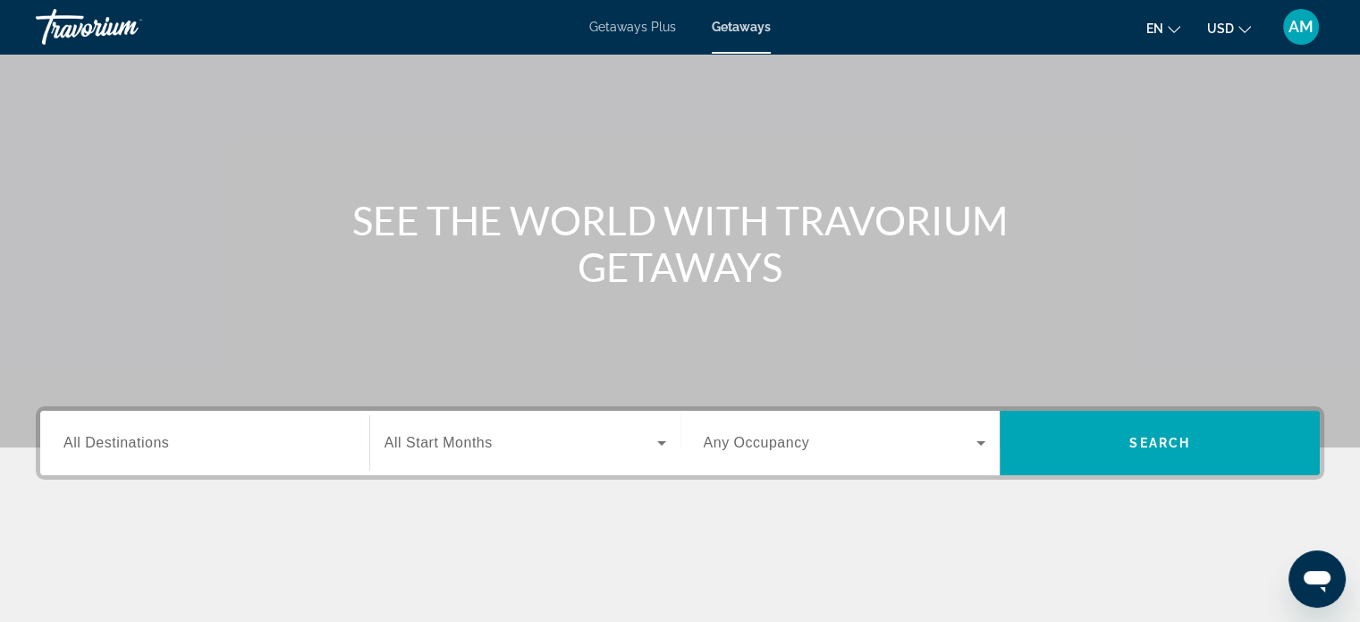
click at [262, 451] on input "Destination All Destinations" at bounding box center [205, 443] width 283 height 21
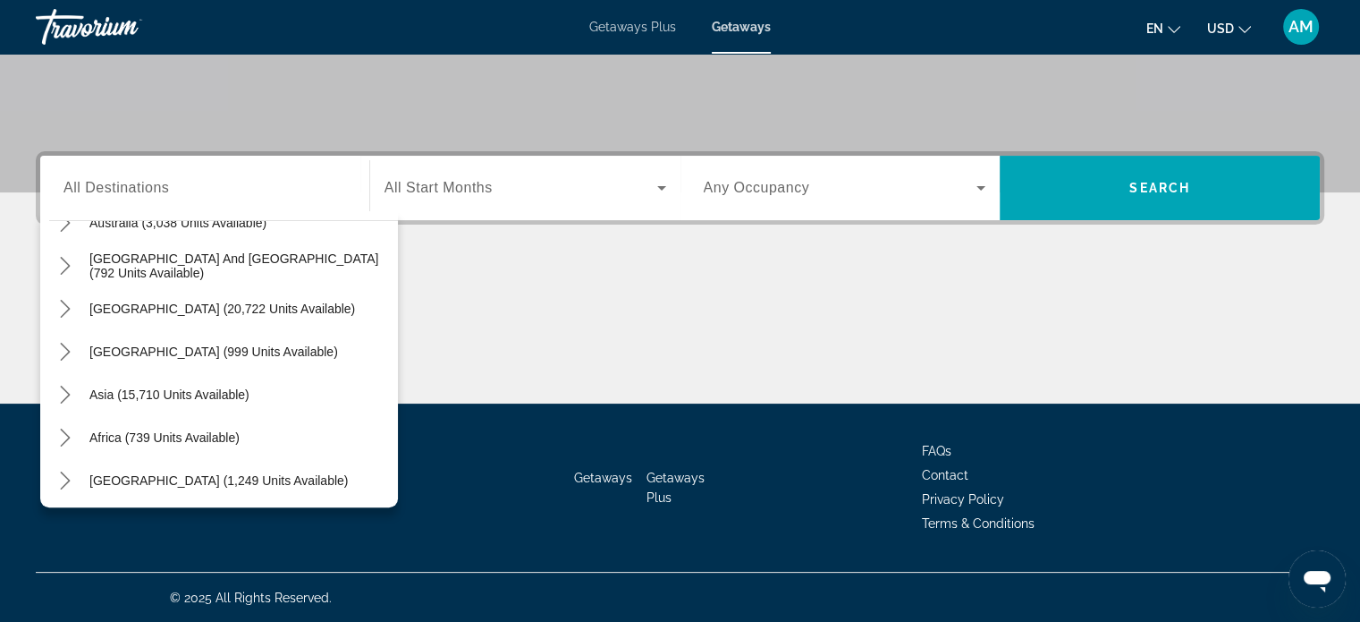
scroll to position [290, 0]
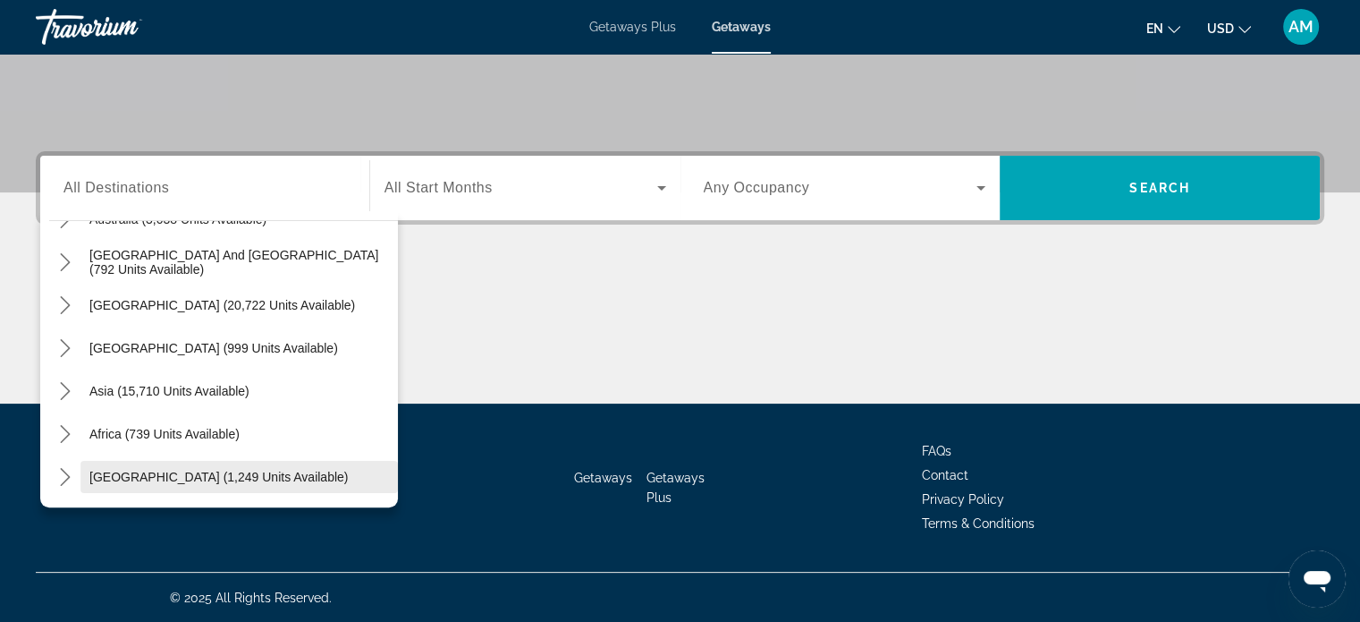
click at [288, 463] on span "Select destination: Middle East (1,249 units available)" at bounding box center [239, 476] width 318 height 43
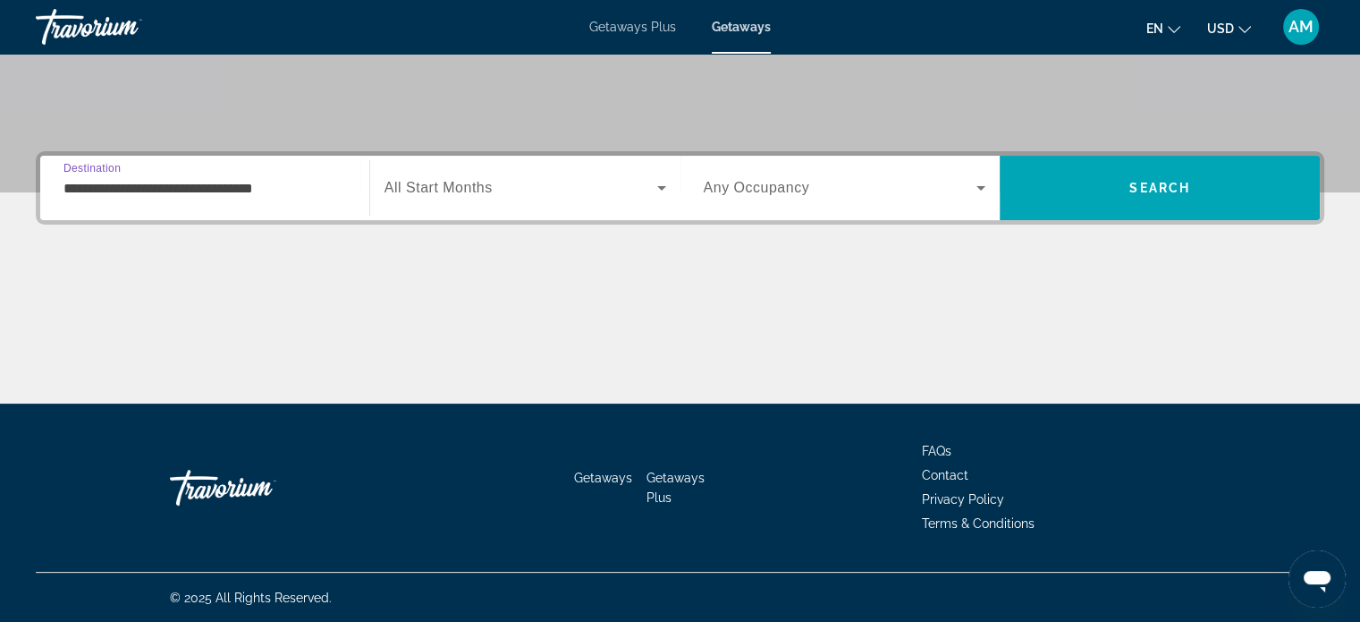
click at [547, 174] on div "Search widget" at bounding box center [526, 188] width 282 height 50
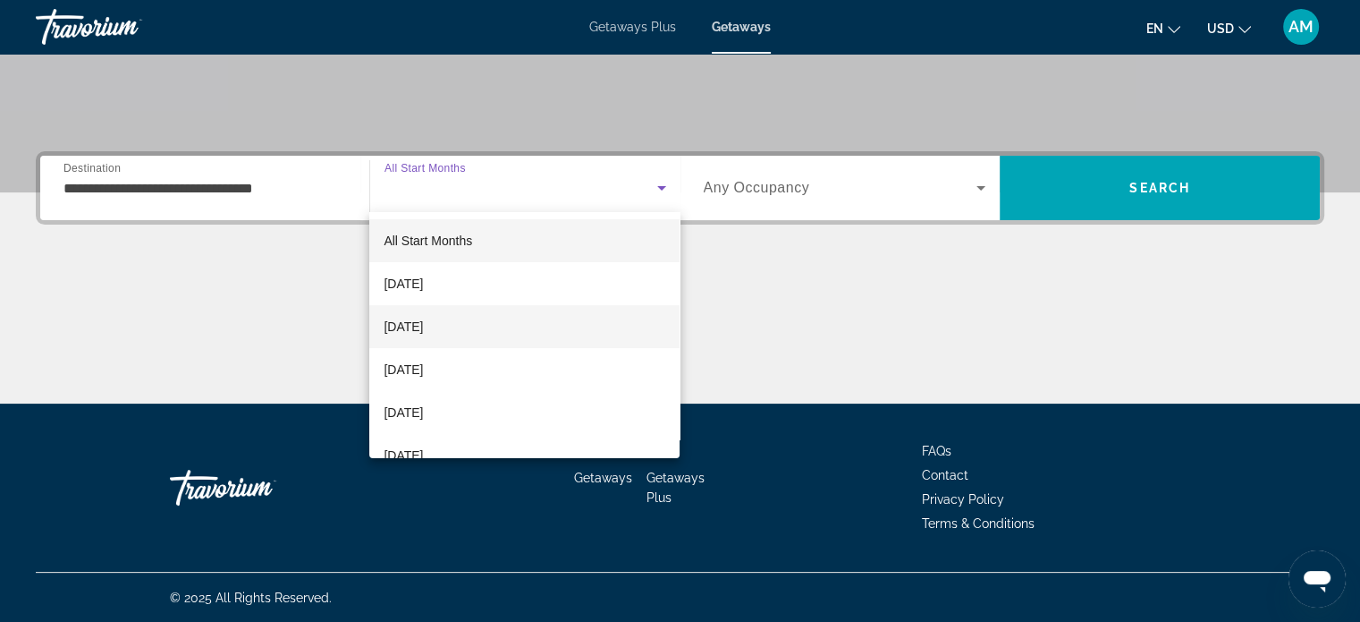
scroll to position [268, 0]
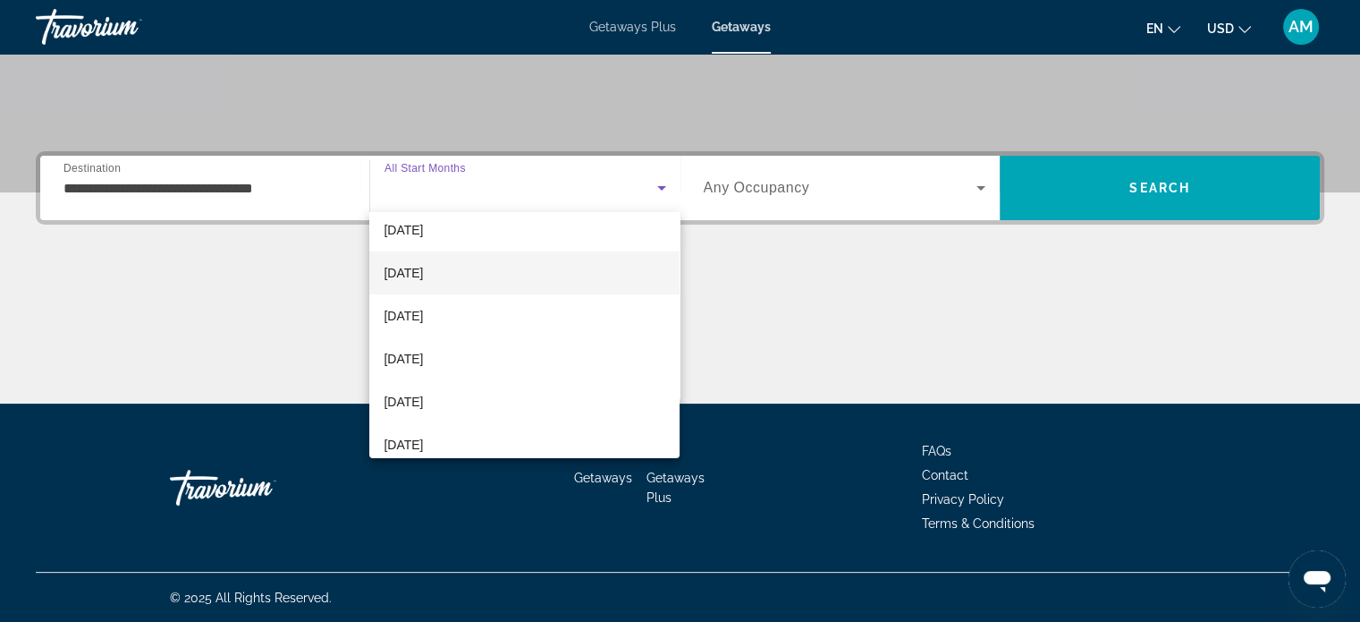
click at [522, 269] on mat-option "April 2026" at bounding box center [524, 272] width 310 height 43
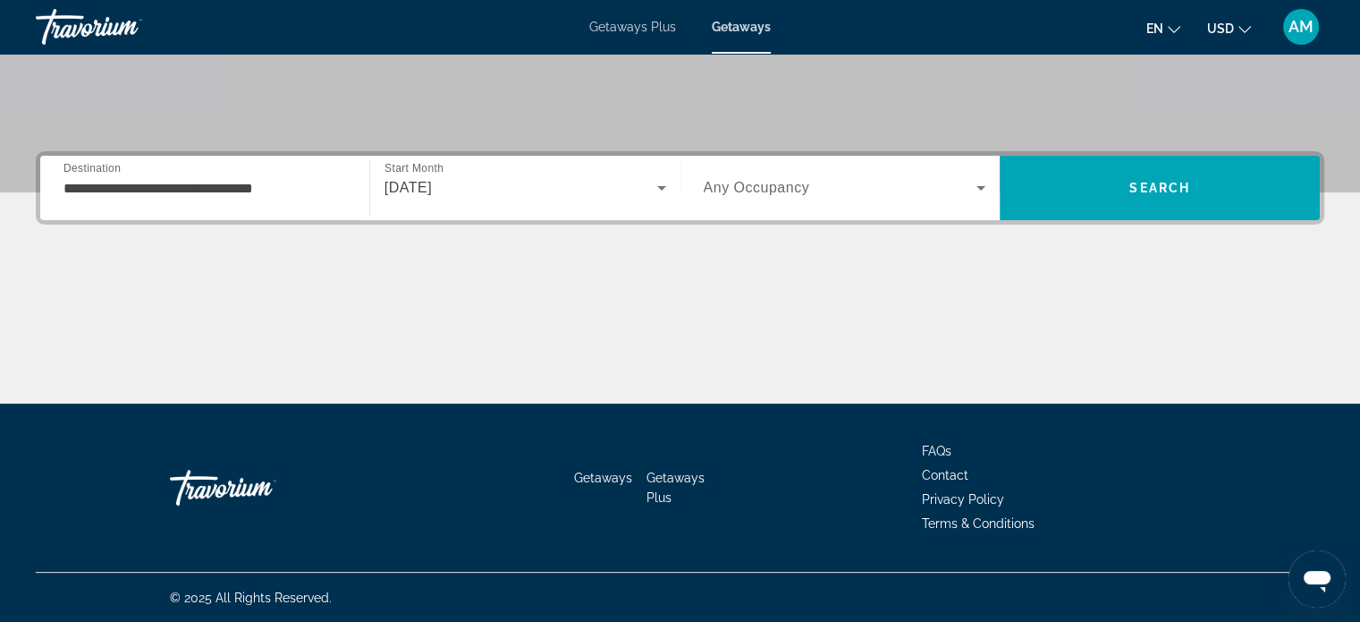
click at [218, 199] on div "**********" at bounding box center [205, 188] width 283 height 51
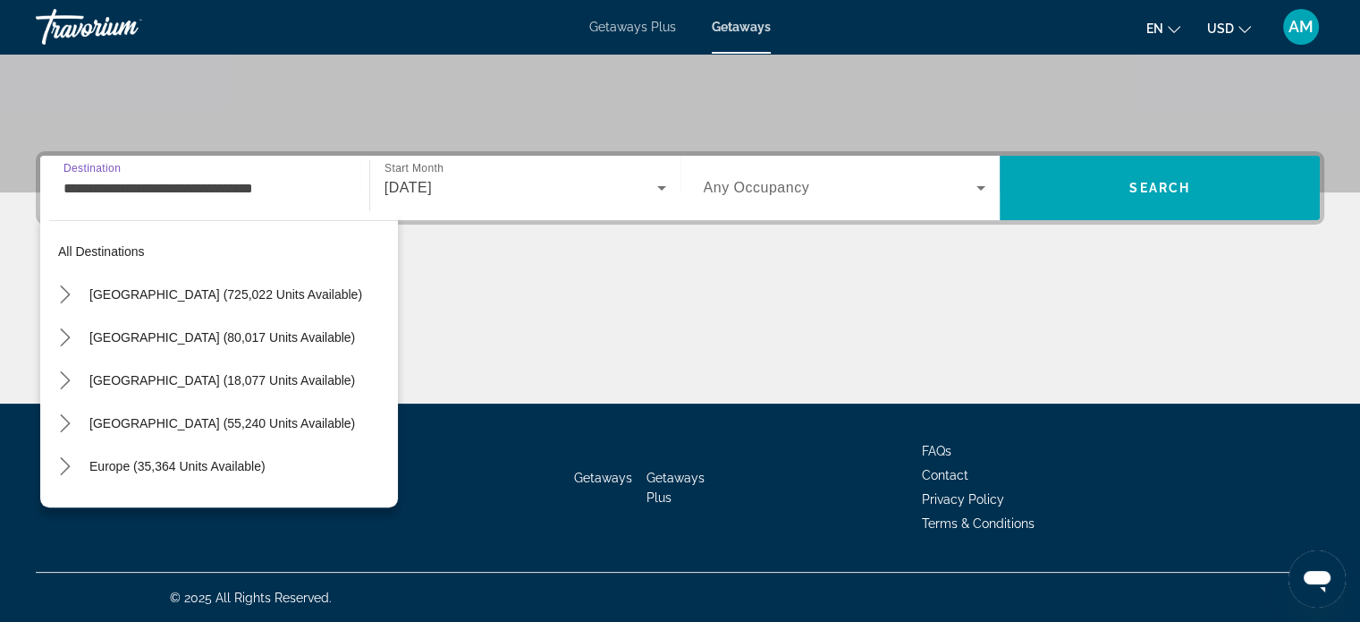
scroll to position [407, 0]
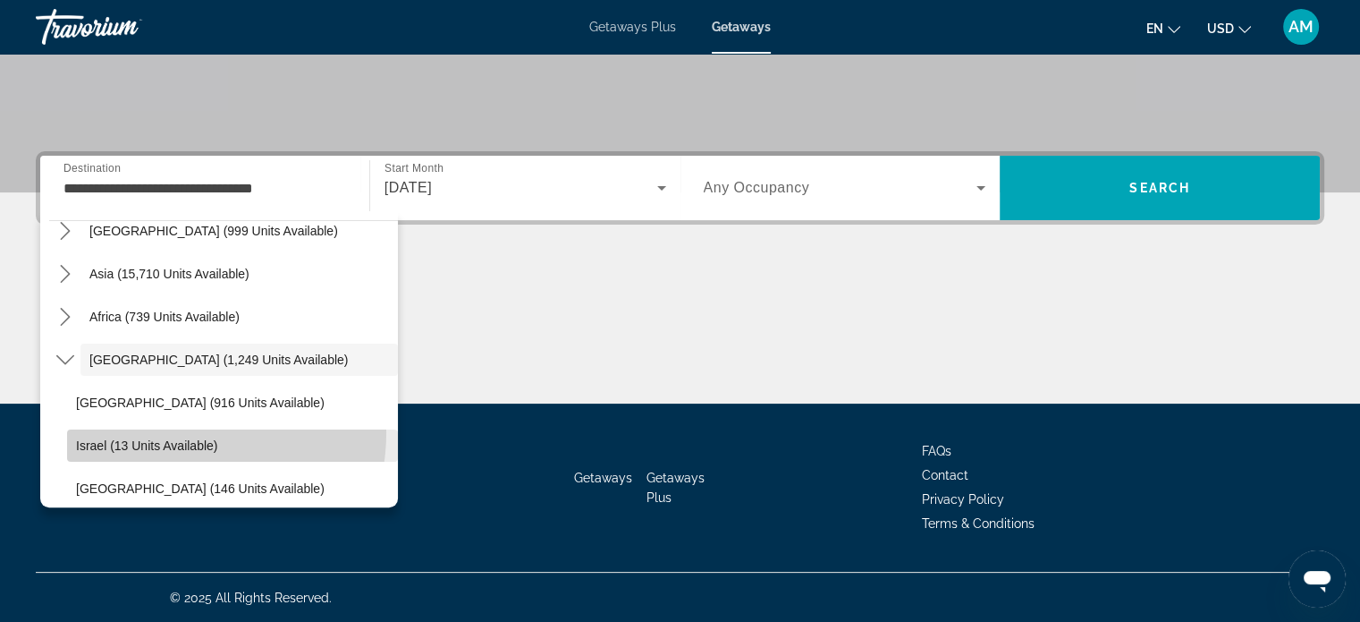
click at [168, 431] on span "Select destination: Israel (13 units available)" at bounding box center [232, 445] width 331 height 43
type input "**********"
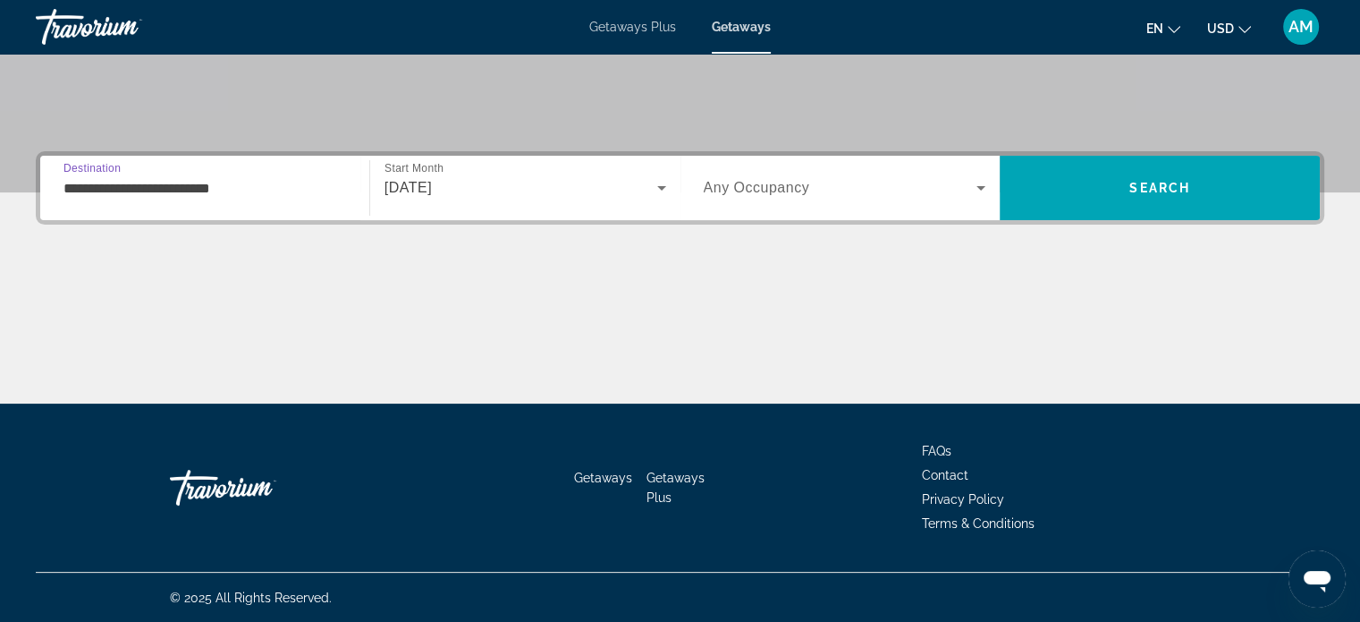
click at [917, 206] on div "Search widget" at bounding box center [845, 188] width 283 height 50
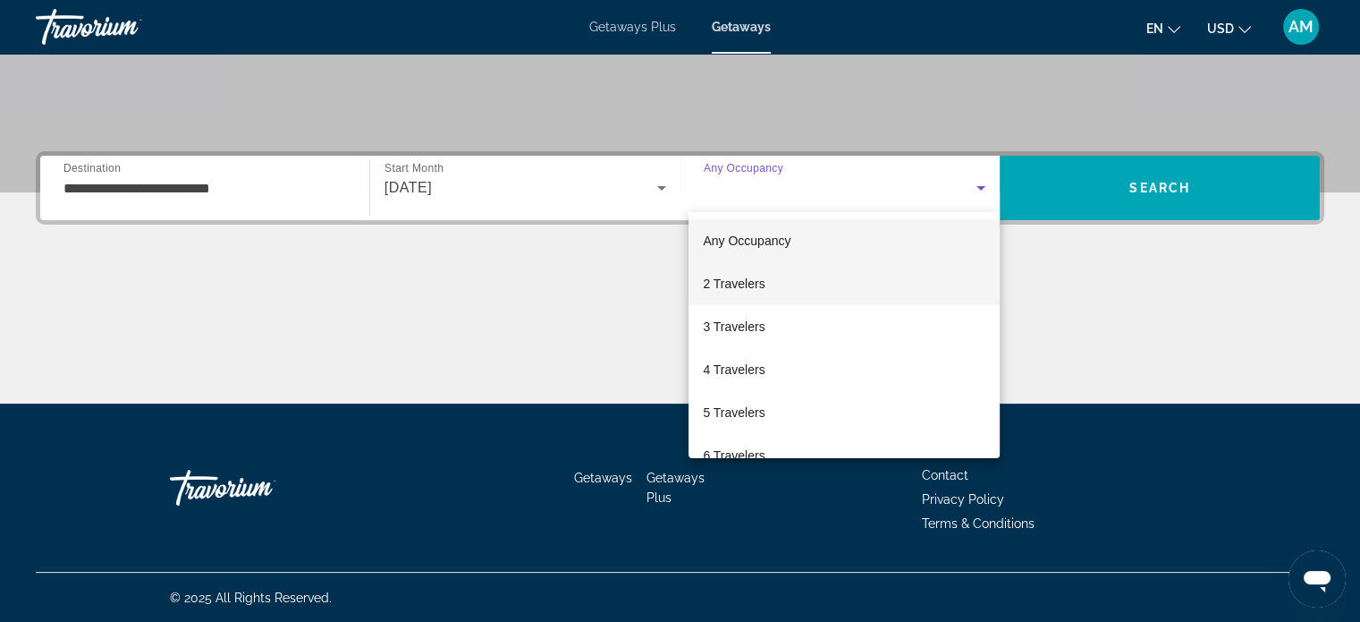
click at [859, 268] on mat-option "2 Travelers" at bounding box center [844, 283] width 311 height 43
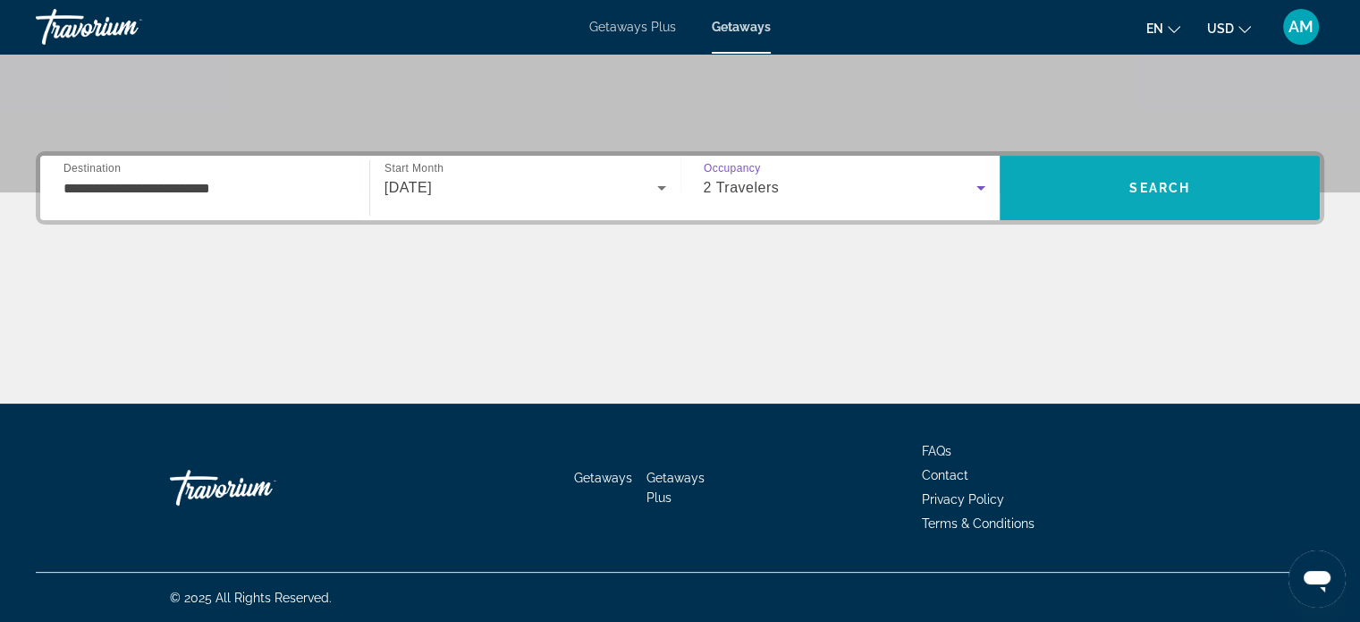
click at [1174, 196] on span "Search" at bounding box center [1160, 187] width 320 height 43
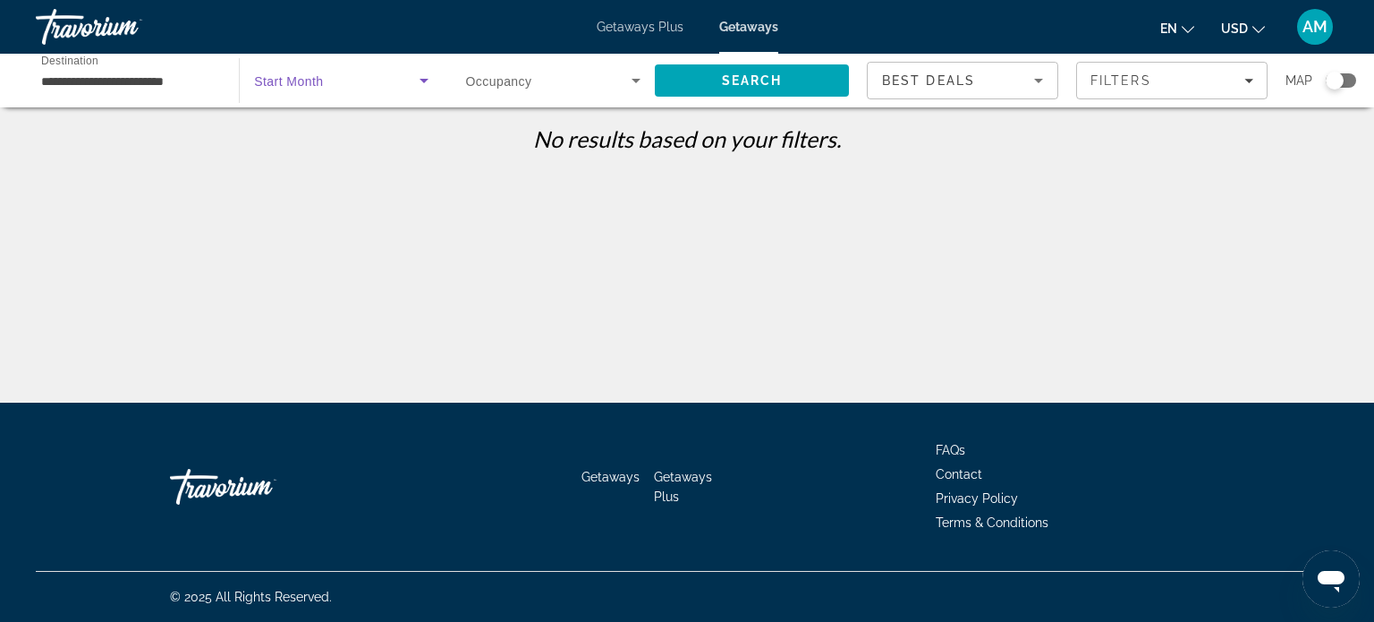
click at [415, 85] on icon "Search widget" at bounding box center [423, 80] width 21 height 21
click at [386, 141] on mat-option "All Start Months" at bounding box center [341, 134] width 203 height 43
click at [751, 85] on span "Search" at bounding box center [752, 80] width 61 height 14
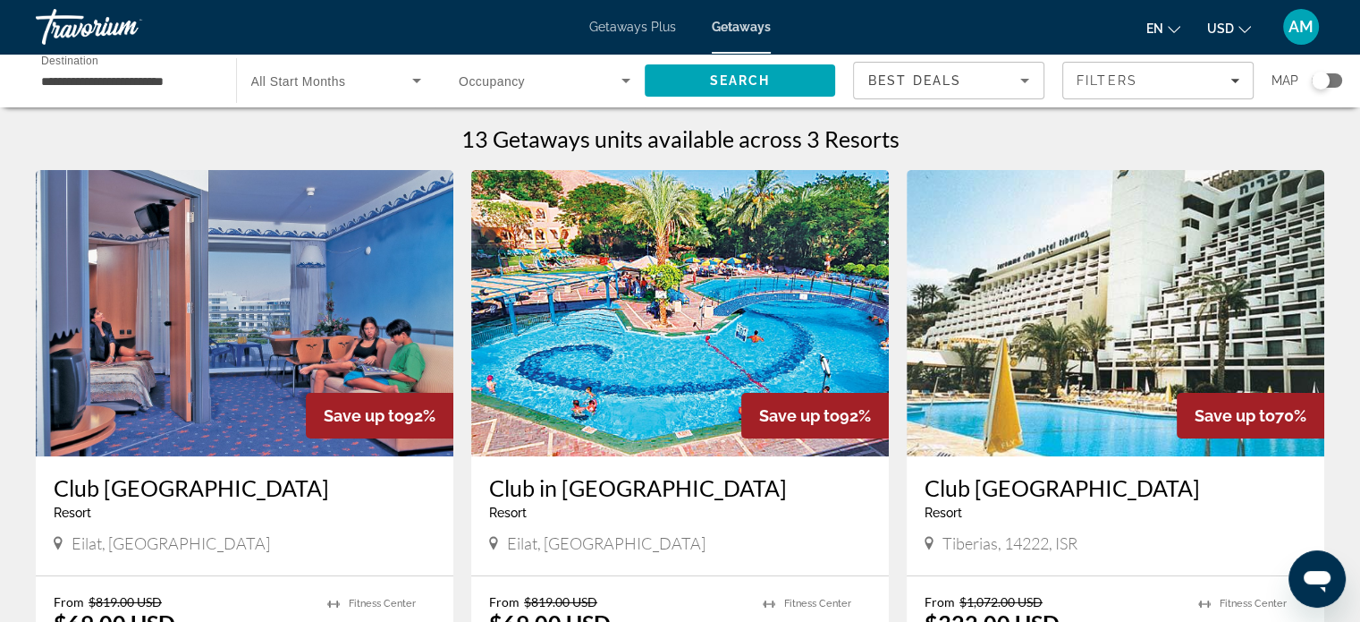
scroll to position [89, 0]
